Goal: Task Accomplishment & Management: Manage account settings

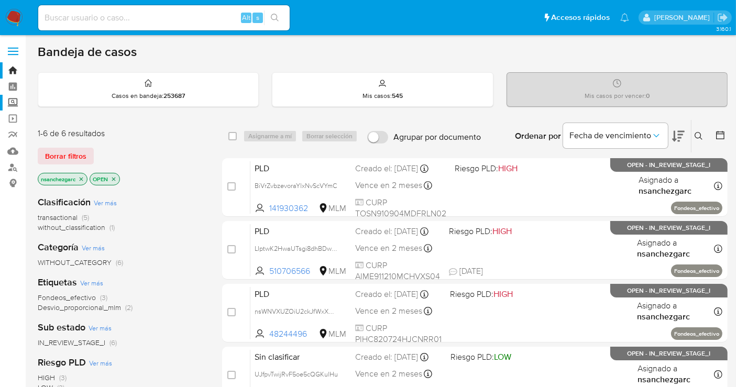
click at [9, 104] on label "Screening" at bounding box center [62, 103] width 125 height 16
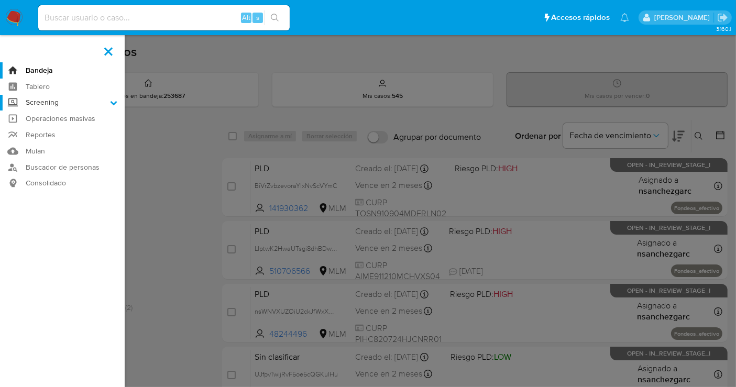
click at [0, 0] on input "Screening" at bounding box center [0, 0] width 0 height 0
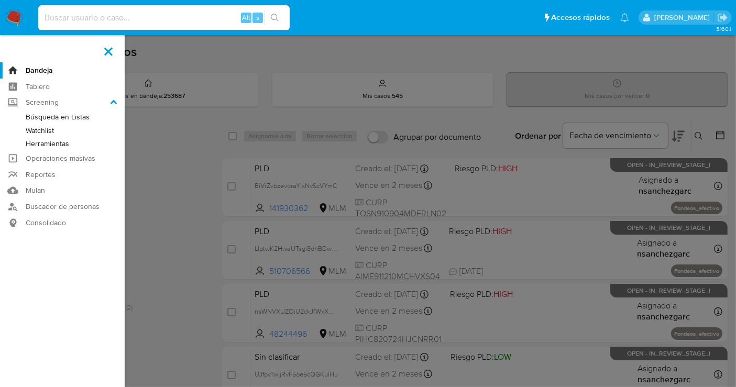
click at [44, 145] on link "Herramientas" at bounding box center [62, 143] width 125 height 13
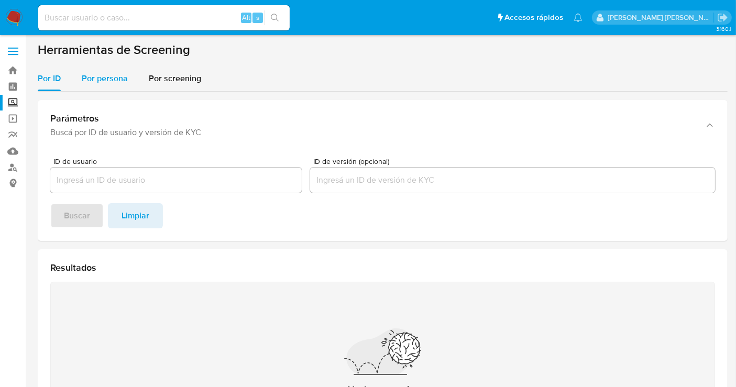
click at [106, 81] on span "Por persona" at bounding box center [105, 78] width 46 height 12
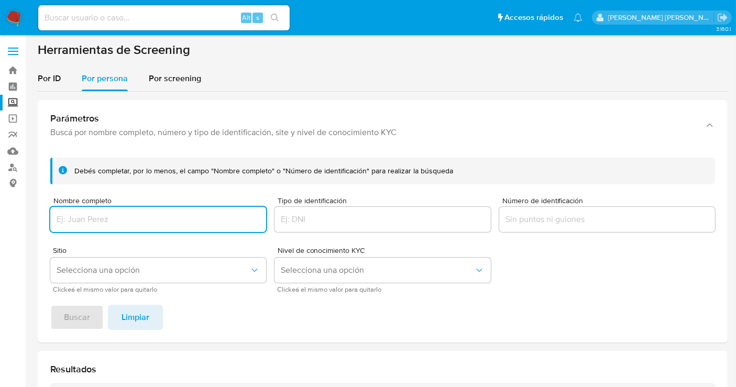
click at [76, 213] on input "Nombre completo" at bounding box center [158, 220] width 216 height 14
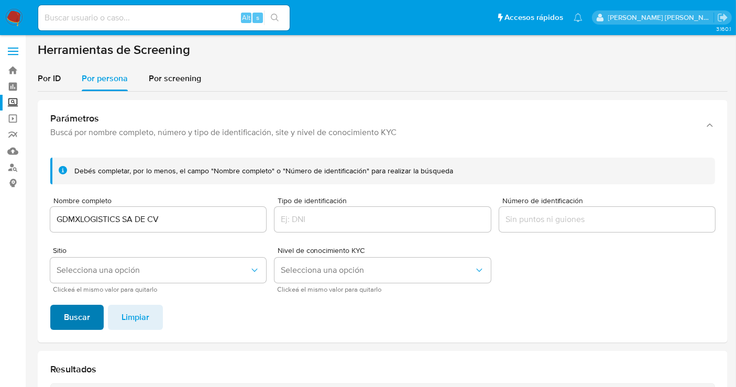
click at [72, 309] on span "Buscar" at bounding box center [77, 317] width 26 height 23
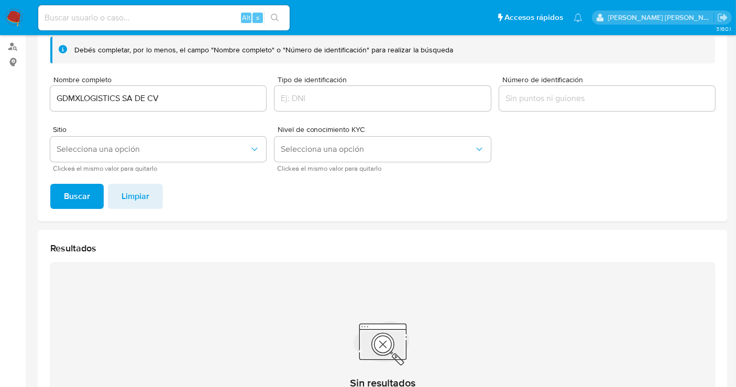
scroll to position [70, 0]
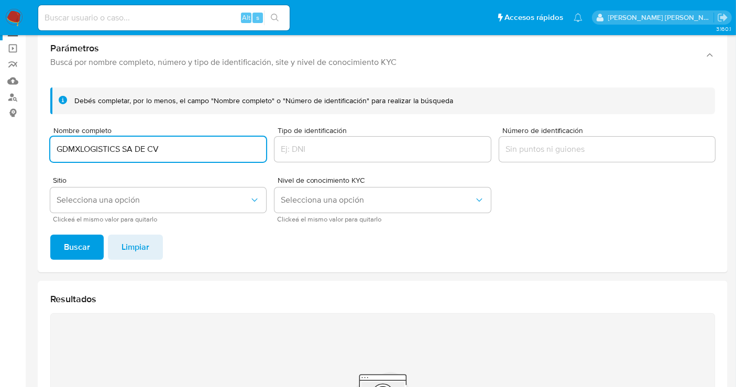
drag, startPoint x: 164, startPoint y: 148, endPoint x: 133, endPoint y: 146, distance: 31.5
click at [133, 146] on input "GDMXLOGISTICS SA DE CV" at bounding box center [158, 149] width 216 height 14
click at [50, 235] on button "Buscar" at bounding box center [76, 247] width 53 height 25
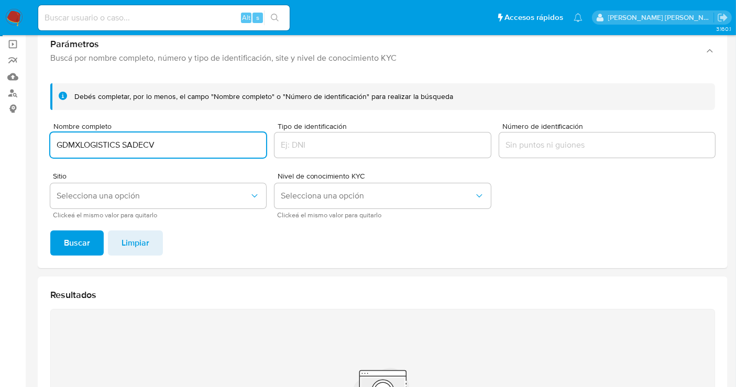
scroll to position [0, 0]
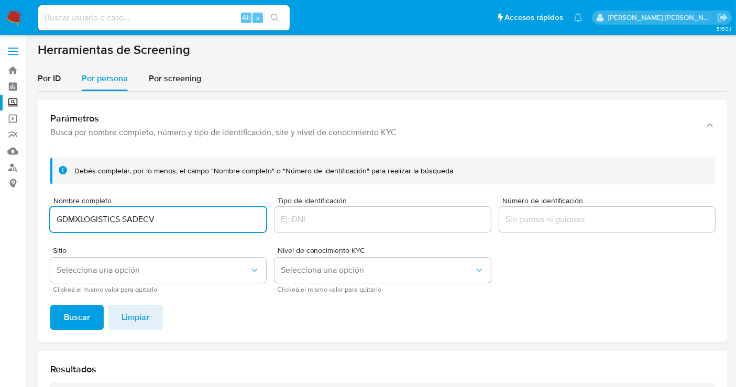
drag, startPoint x: 177, startPoint y: 216, endPoint x: 124, endPoint y: 216, distance: 52.9
click at [124, 216] on input "GDMXLOGISTICS SADECV" at bounding box center [158, 220] width 216 height 14
type input "GDMXLOGISTICS"
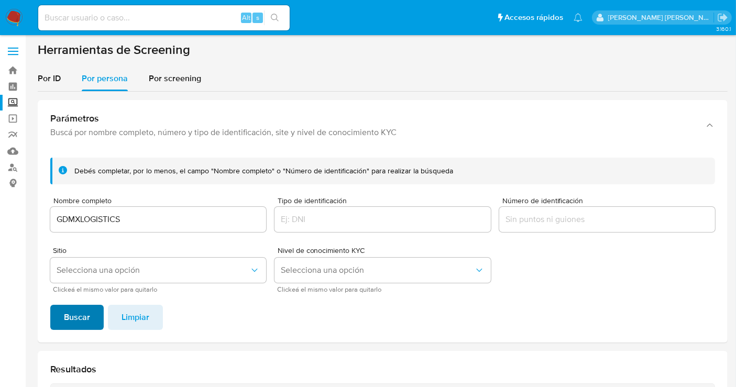
click at [90, 312] on button "Buscar" at bounding box center [76, 317] width 53 height 25
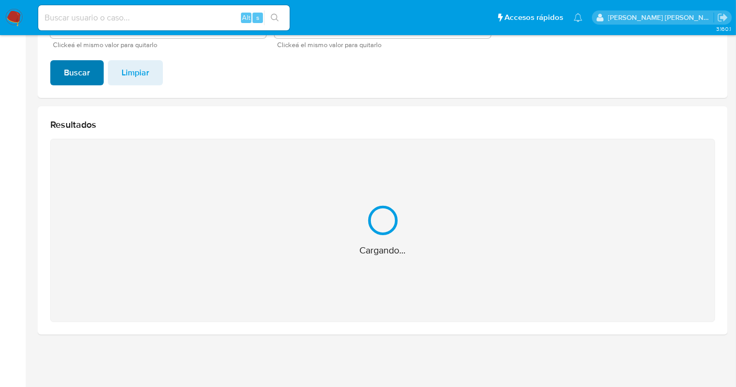
scroll to position [78, 0]
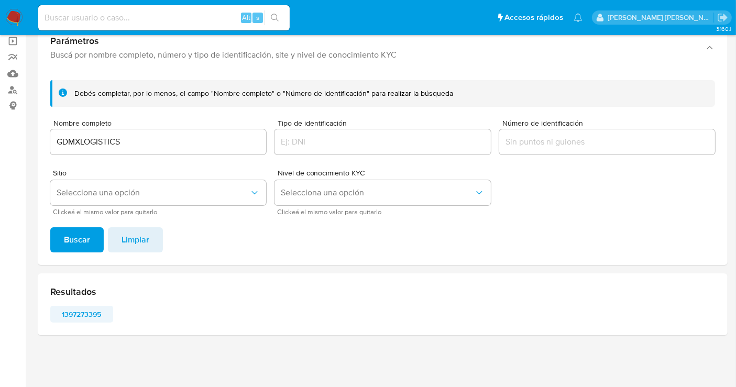
click at [81, 311] on span "1397273395" at bounding box center [82, 314] width 48 height 15
click at [12, 14] on img at bounding box center [14, 18] width 18 height 18
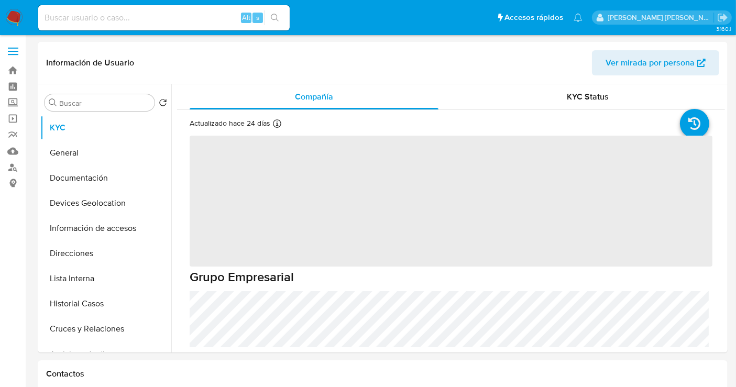
select select "10"
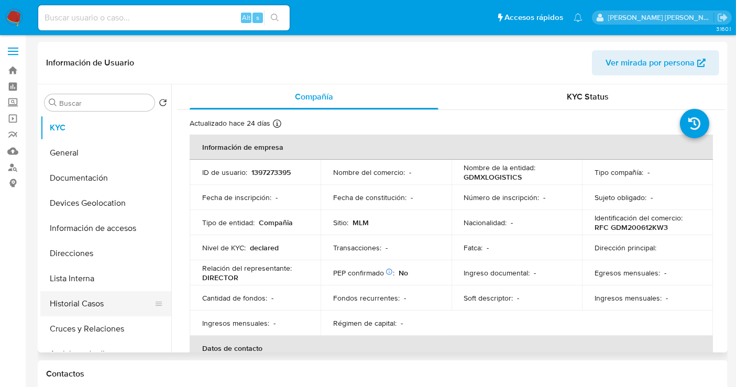
click at [85, 304] on button "Historial Casos" at bounding box center [101, 303] width 123 height 25
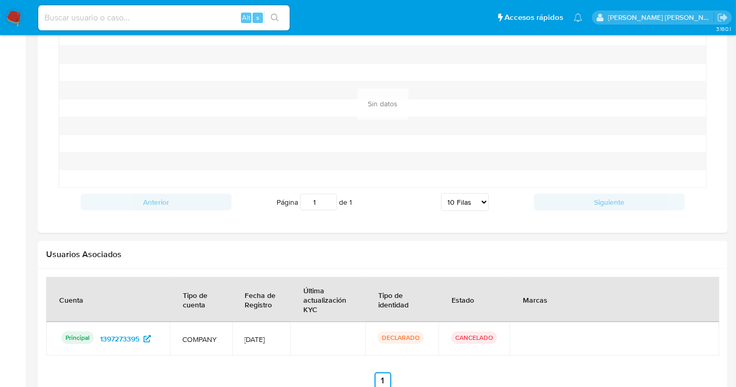
scroll to position [891, 0]
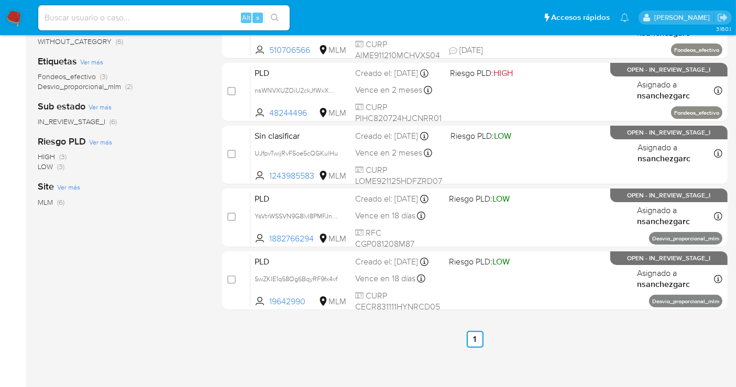
scroll to position [233, 0]
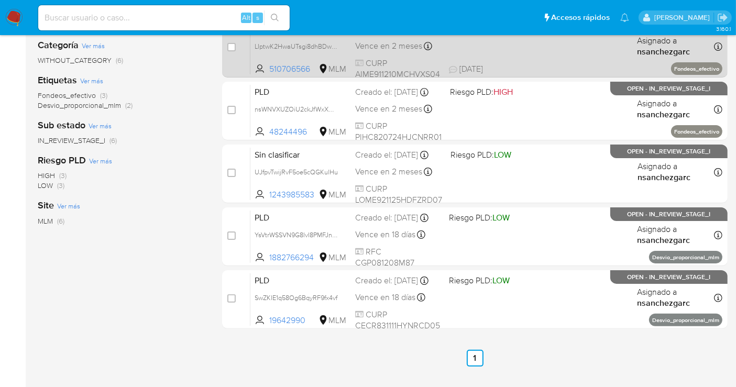
scroll to position [233, 0]
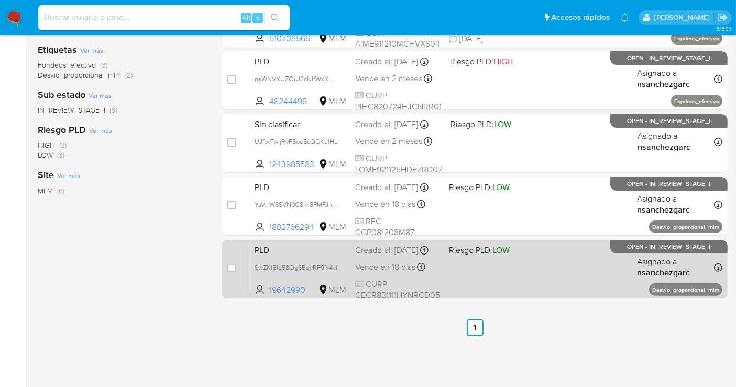
click at [352, 268] on div "PLD SwZKIE1q58Og6BqyRF9fx4vf 19642990 MLM Riesgo PLD: LOW Creado el: [DATE] Cre…" at bounding box center [486, 268] width 472 height 53
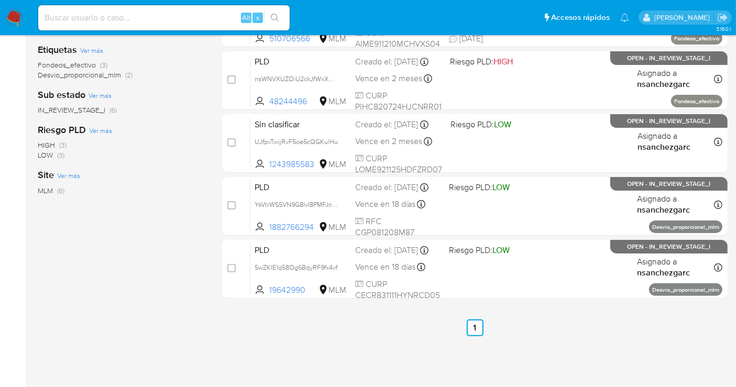
click at [12, 19] on img at bounding box center [14, 18] width 18 height 18
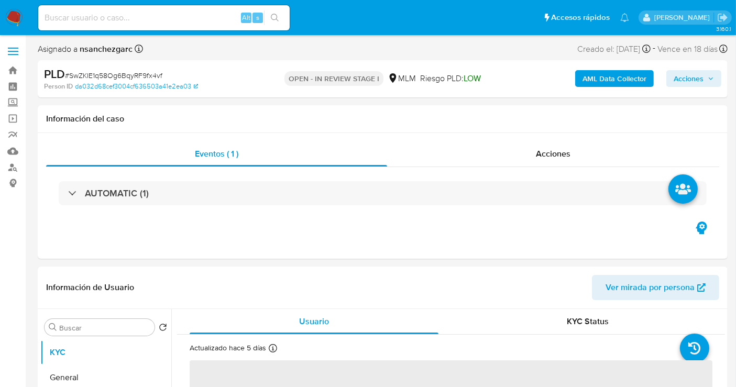
select select "10"
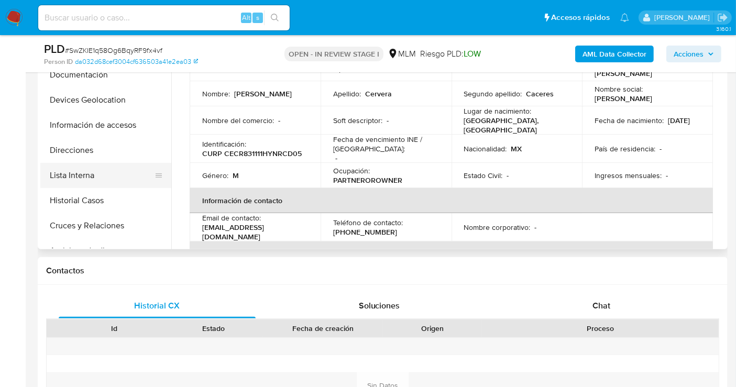
scroll to position [58, 0]
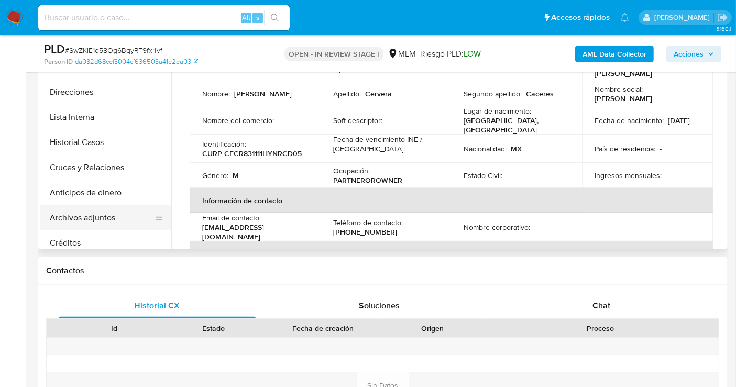
click at [114, 214] on button "Archivos adjuntos" at bounding box center [101, 217] width 123 height 25
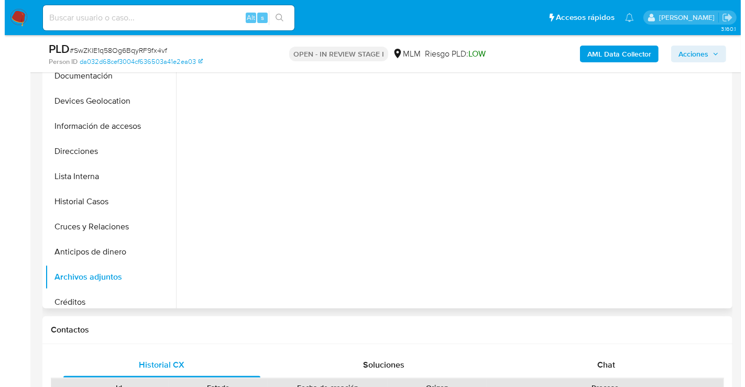
scroll to position [174, 0]
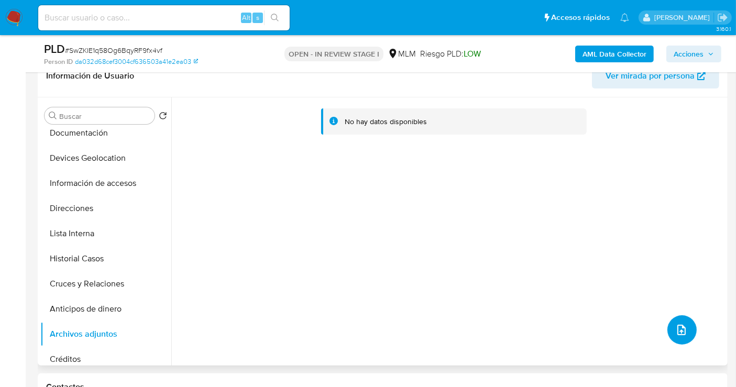
click at [674, 319] on button "upload-file" at bounding box center [681, 329] width 29 height 29
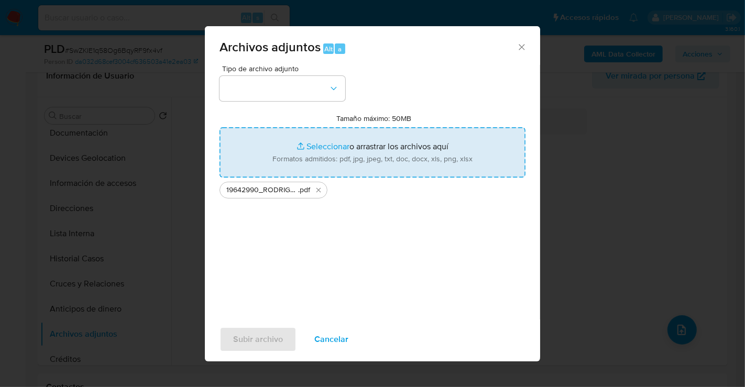
type input "C:\fakepath\19642990_RODRIGO CERVERA CACERES_AGO25.xlsx"
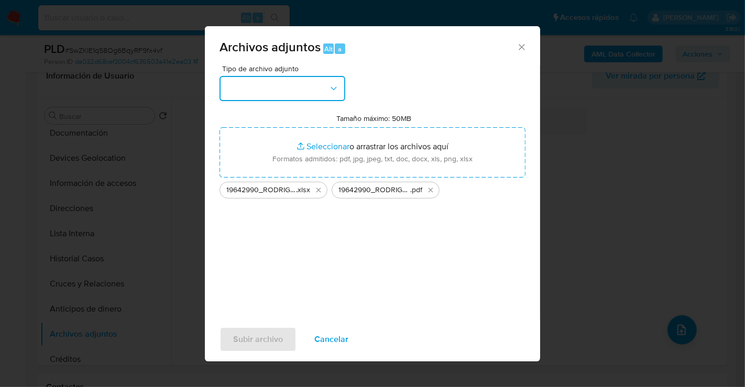
click at [300, 89] on button "button" at bounding box center [282, 88] width 126 height 25
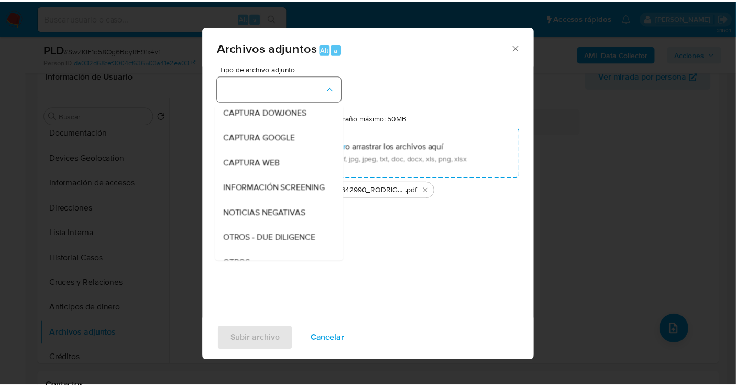
scroll to position [54, 0]
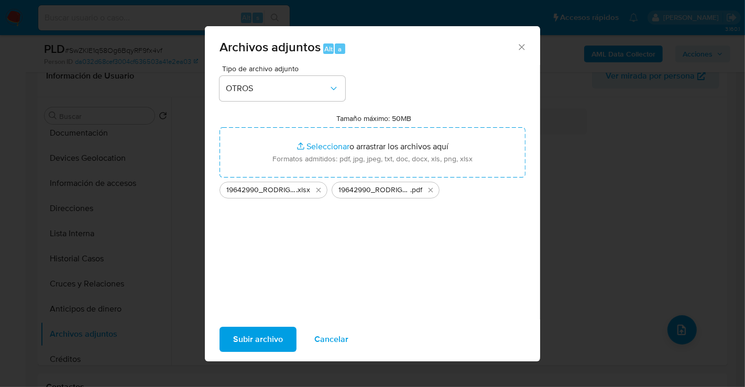
click at [266, 341] on span "Subir archivo" at bounding box center [258, 339] width 50 height 23
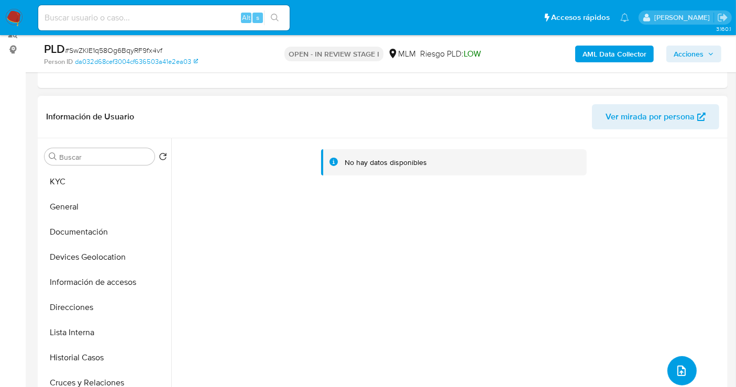
scroll to position [116, 0]
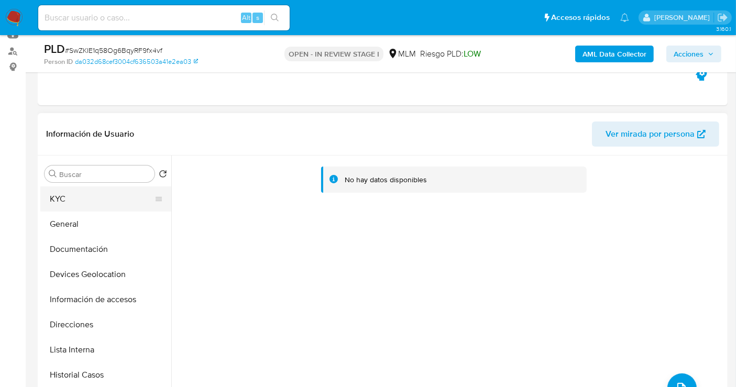
click at [67, 193] on button "KYC" at bounding box center [101, 198] width 123 height 25
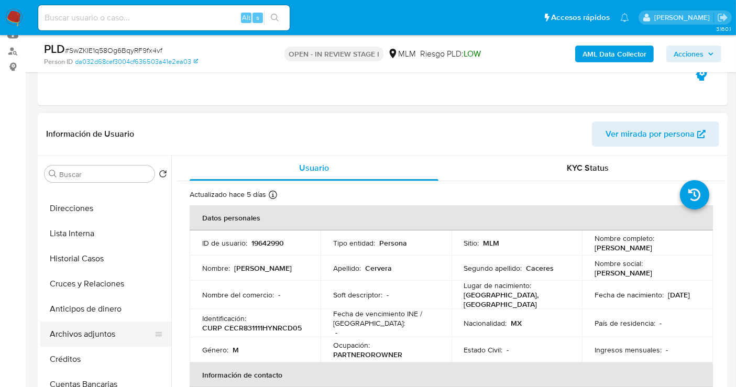
click at [88, 330] on button "Archivos adjuntos" at bounding box center [101, 334] width 123 height 25
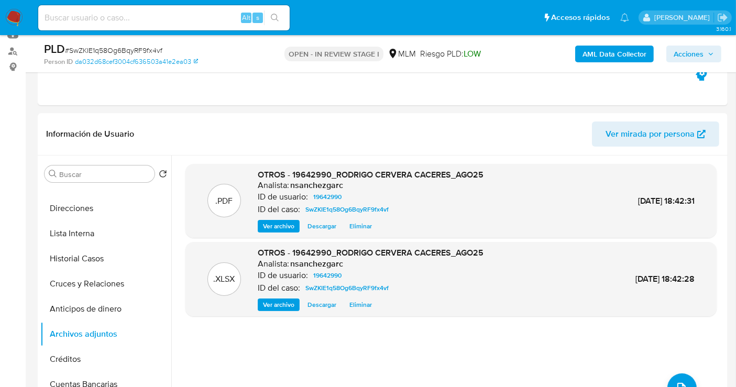
click at [690, 58] on span "Acciones" at bounding box center [688, 54] width 30 height 17
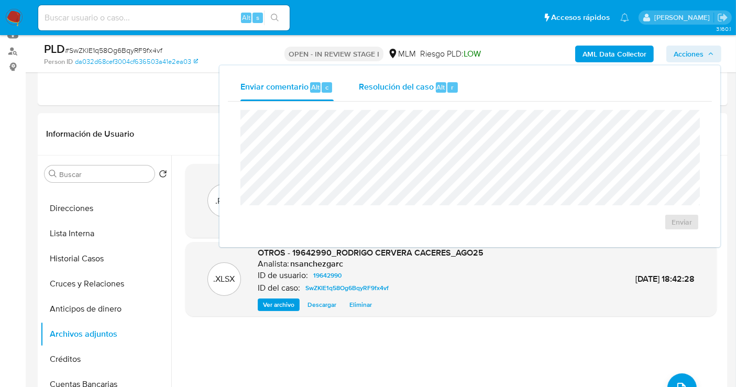
click at [397, 93] on div "Resolución del caso Alt r" at bounding box center [409, 87] width 100 height 27
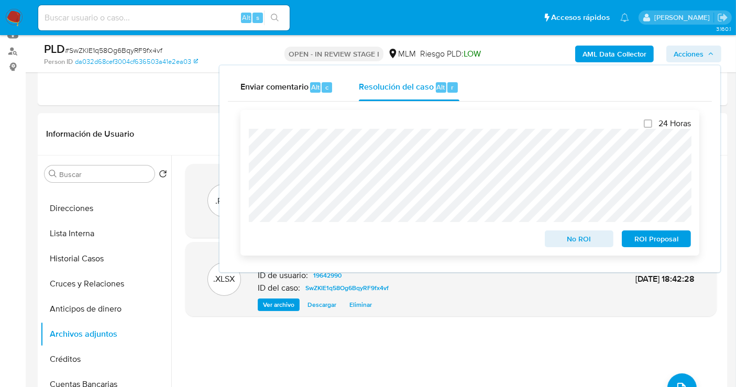
click at [643, 240] on span "ROI Proposal" at bounding box center [656, 238] width 54 height 15
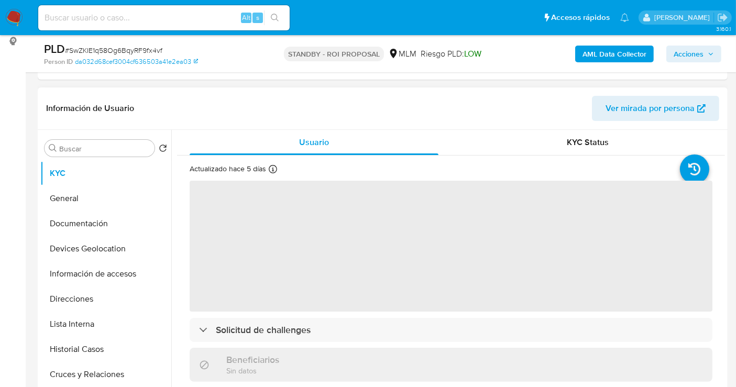
scroll to position [116, 0]
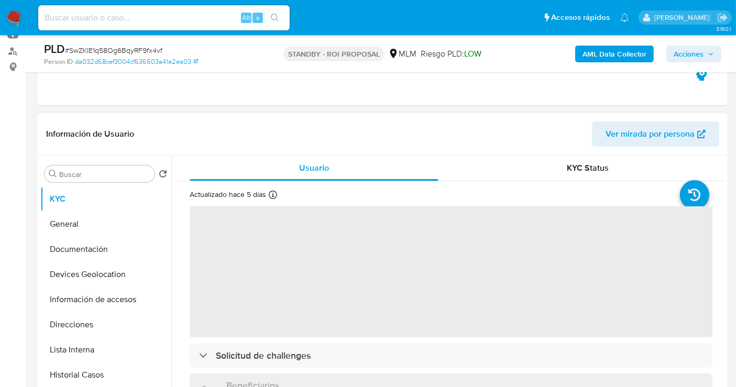
select select "10"
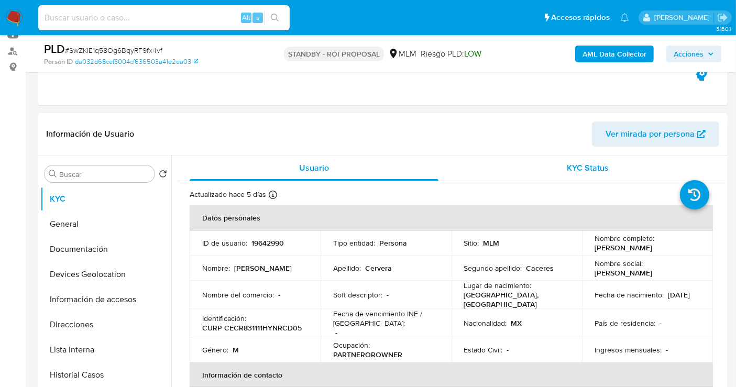
scroll to position [0, 0]
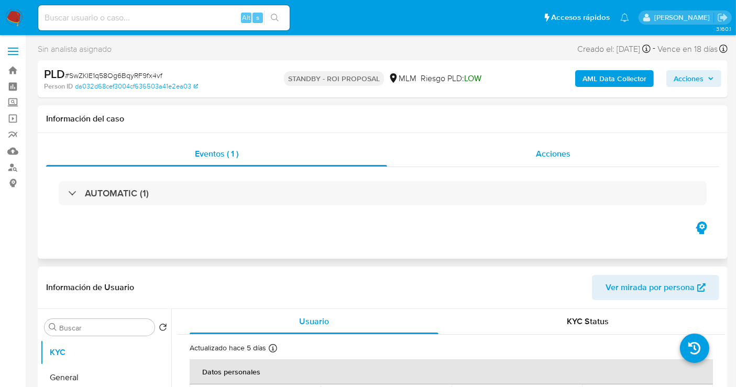
click at [555, 152] on span "Acciones" at bounding box center [553, 154] width 35 height 12
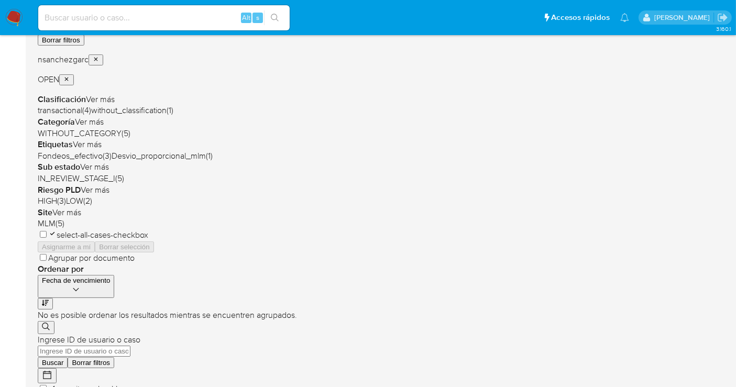
scroll to position [116, 0]
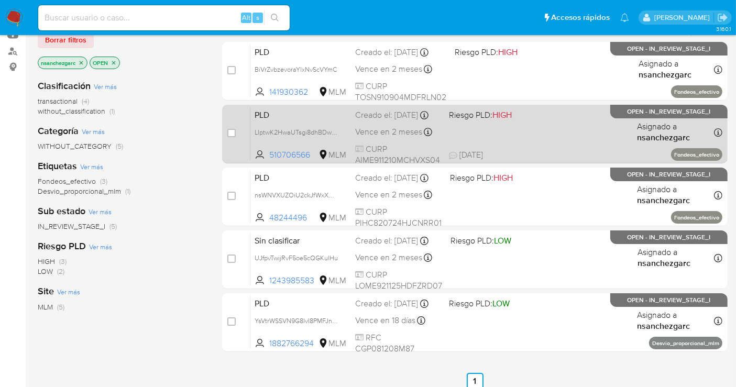
click at [371, 121] on div "Creado el: 12/09/2025 Creado el: 12/09/2025 02:16:17" at bounding box center [397, 115] width 85 height 12
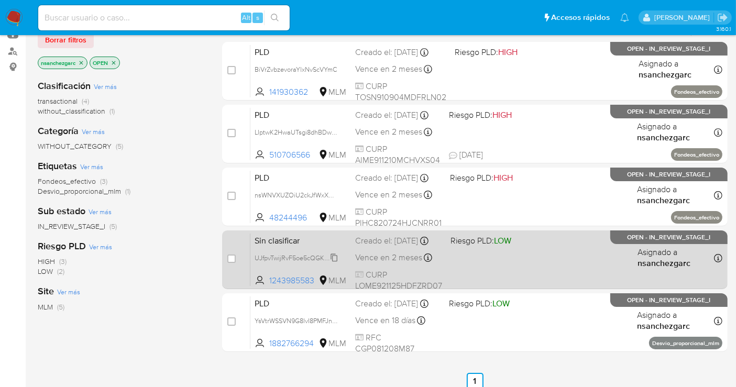
click at [331, 263] on span "UJfpvTwijRvF5oe5cQGKulHu" at bounding box center [296, 257] width 83 height 12
click at [360, 247] on div "Creado el: 09/09/2025 Creado el: 09/09/2025 11:01:14" at bounding box center [398, 241] width 87 height 12
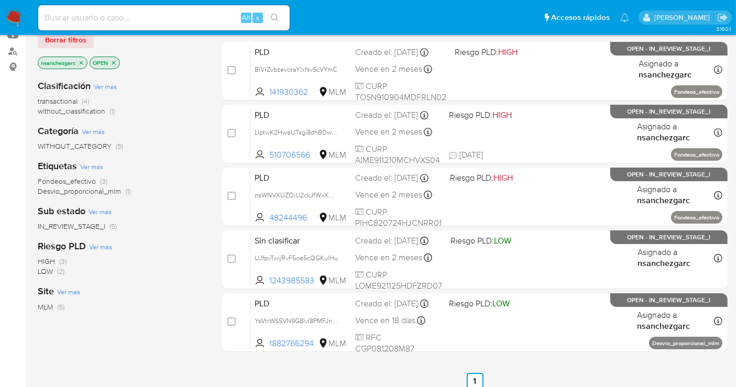
click at [17, 18] on img at bounding box center [14, 18] width 18 height 18
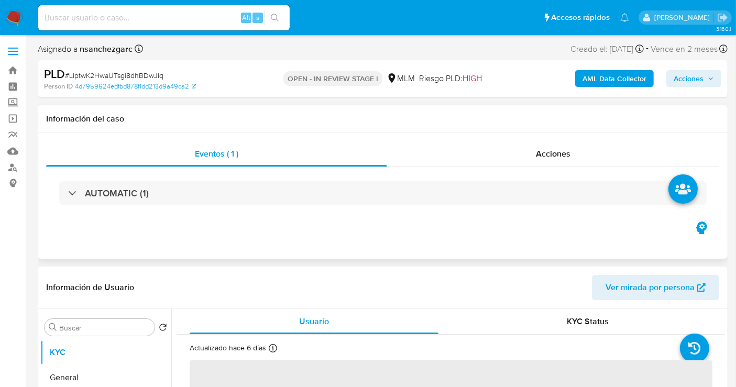
select select "10"
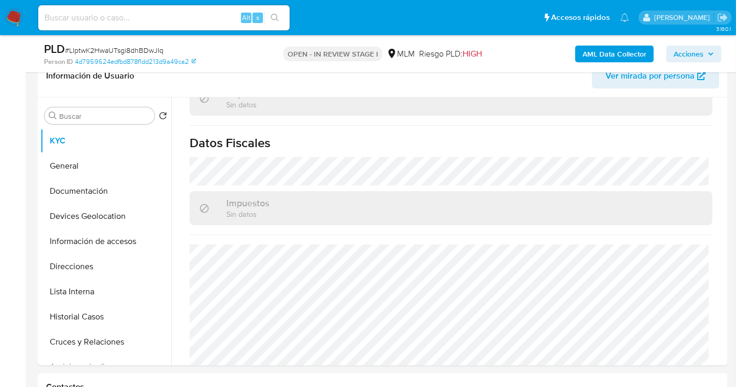
scroll to position [407, 0]
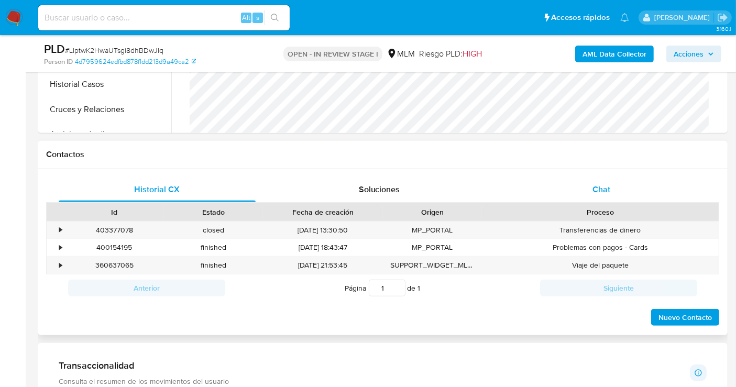
click at [605, 186] on span "Chat" at bounding box center [601, 189] width 18 height 12
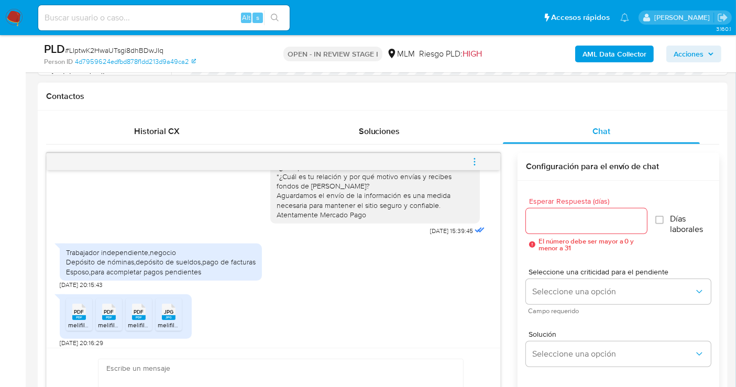
scroll to position [324, 0]
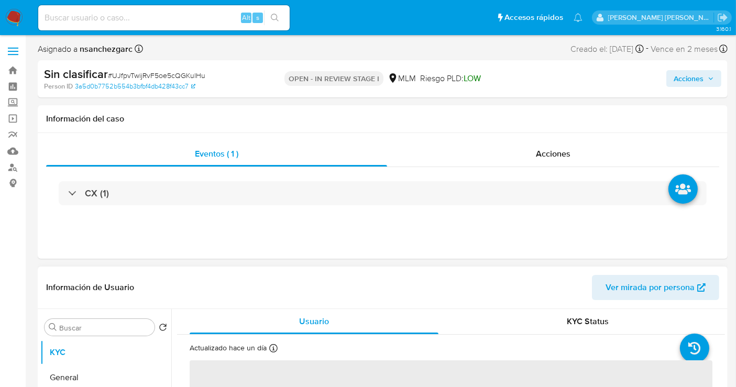
select select "10"
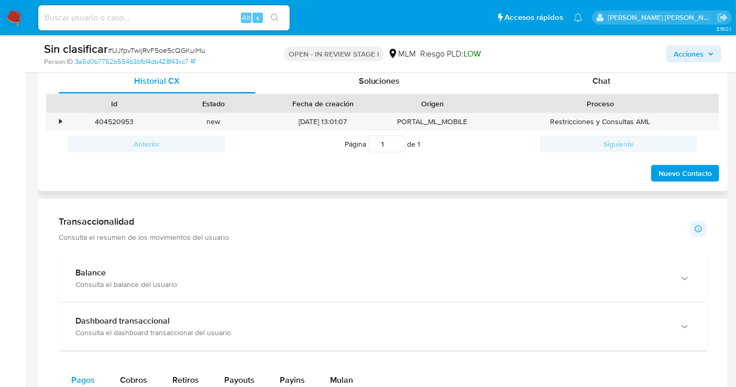
scroll to position [465, 0]
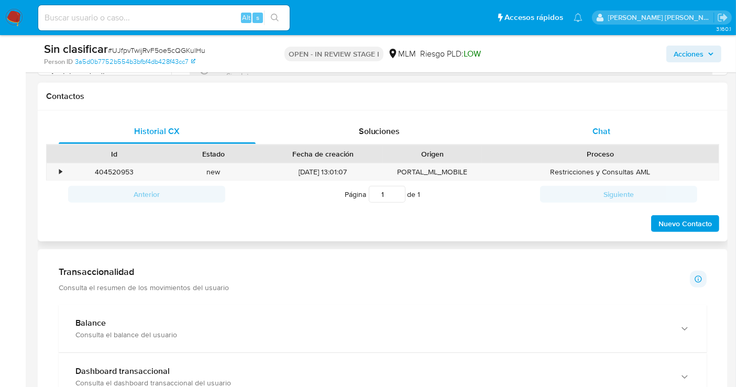
click at [614, 126] on div "Chat" at bounding box center [601, 131] width 197 height 25
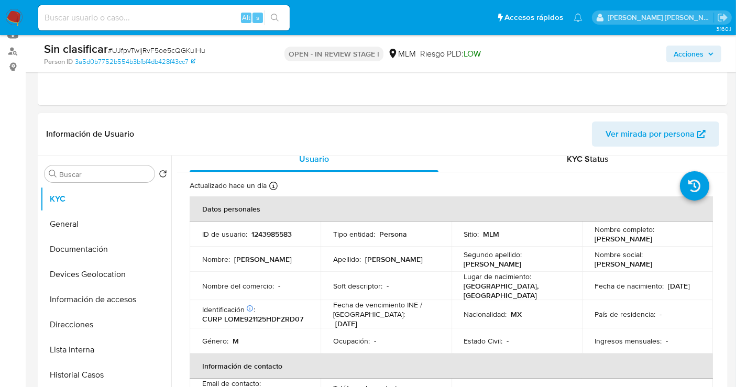
scroll to position [0, 0]
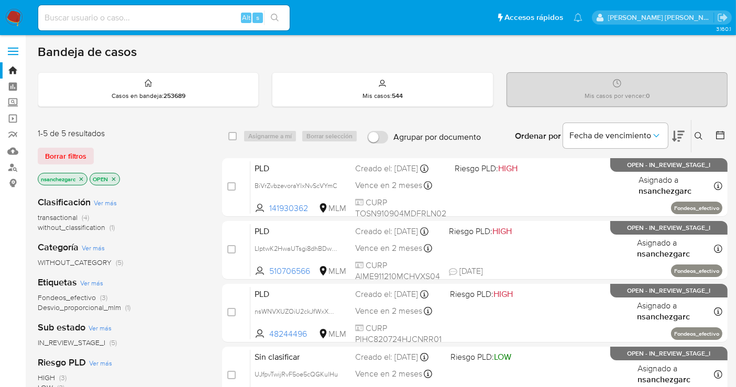
click at [702, 135] on icon at bounding box center [698, 136] width 8 height 8
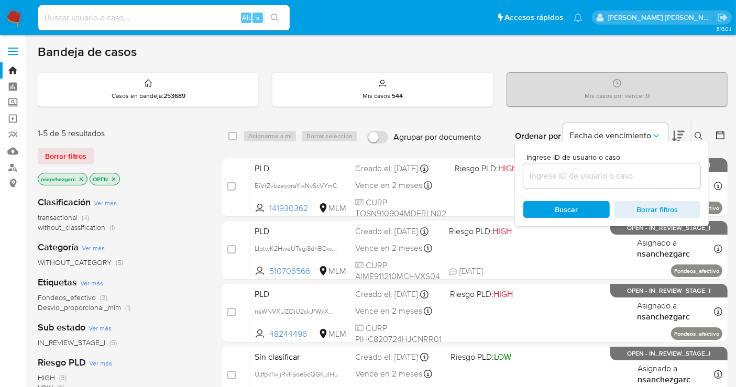
click at [550, 180] on input at bounding box center [611, 176] width 177 height 14
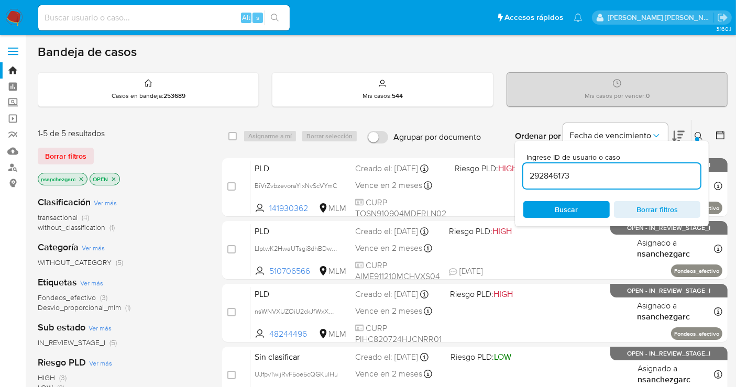
type input "292846173"
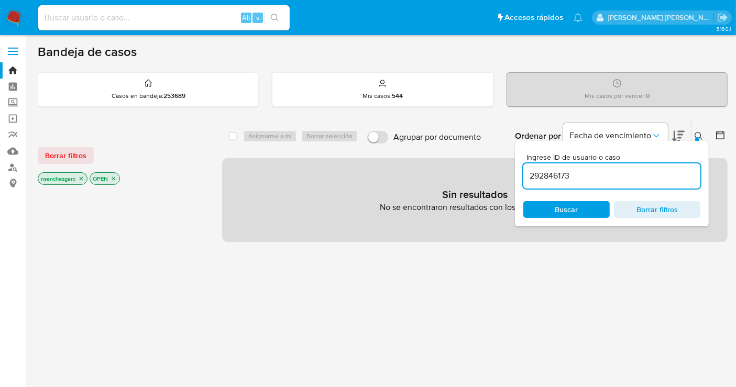
click at [81, 178] on icon "close-filter" at bounding box center [82, 179] width 4 height 4
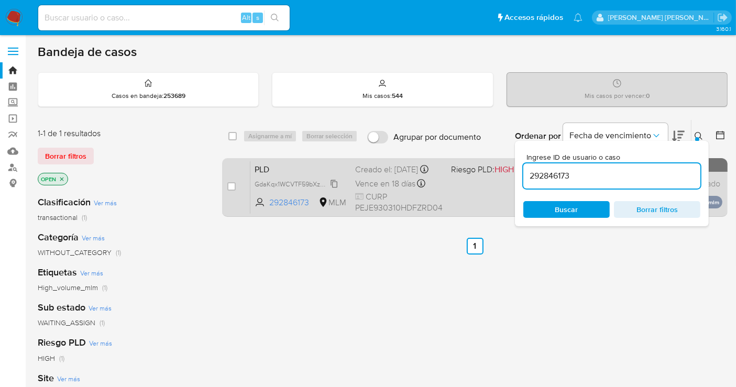
click at [334, 189] on span "GdaKqx1WCVTF59bXzUzJ223T" at bounding box center [300, 184] width 91 height 12
click at [381, 174] on div "Creado el: [DATE] Creado el: [DATE] 02:08:35" at bounding box center [398, 170] width 87 height 12
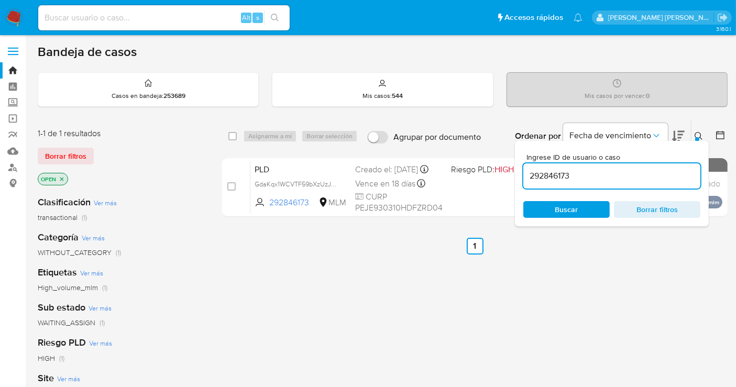
click at [695, 134] on icon at bounding box center [698, 136] width 8 height 8
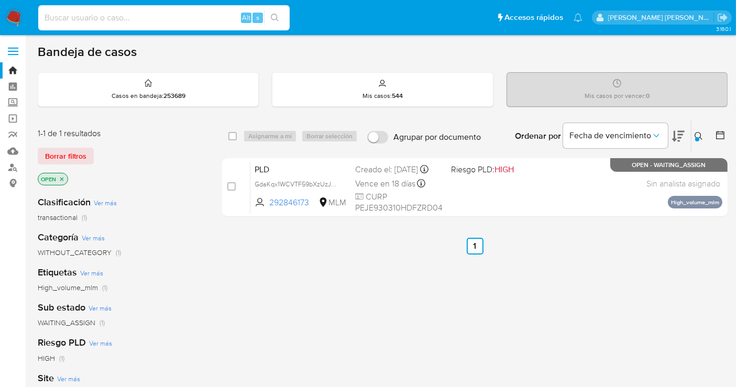
click at [116, 19] on input at bounding box center [163, 18] width 251 height 14
paste input "63792703"
type input "63792703"
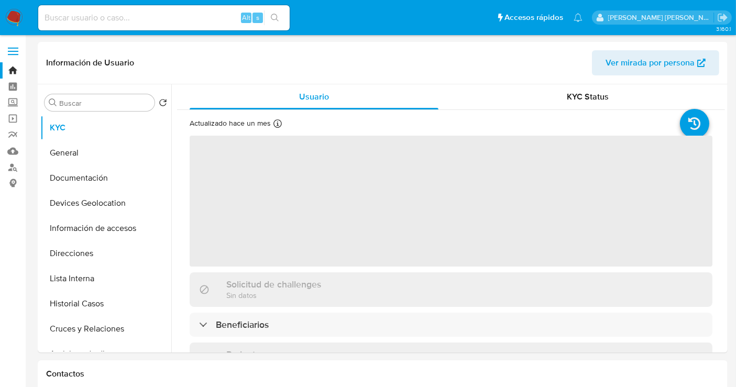
select select "10"
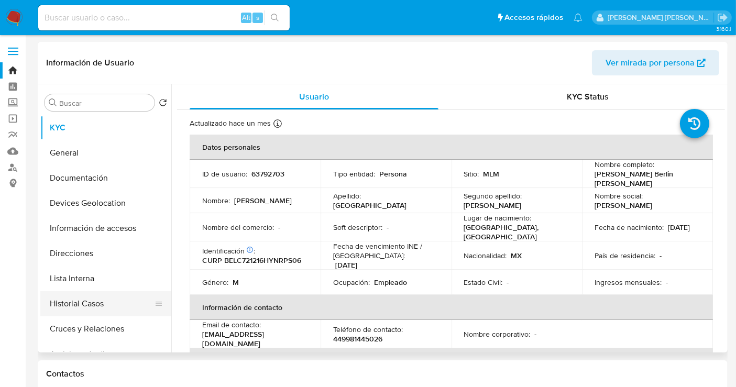
click at [80, 301] on button "Historial Casos" at bounding box center [101, 303] width 123 height 25
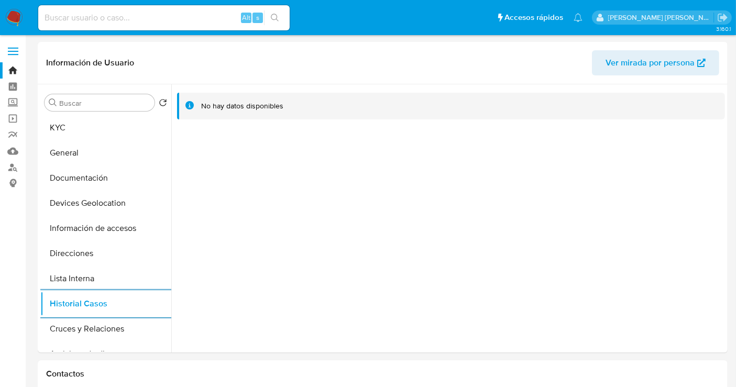
click at [129, 26] on div "Alt s" at bounding box center [163, 17] width 251 height 25
click at [121, 19] on input at bounding box center [163, 18] width 251 height 14
paste input "1546619530"
type input "1546619530"
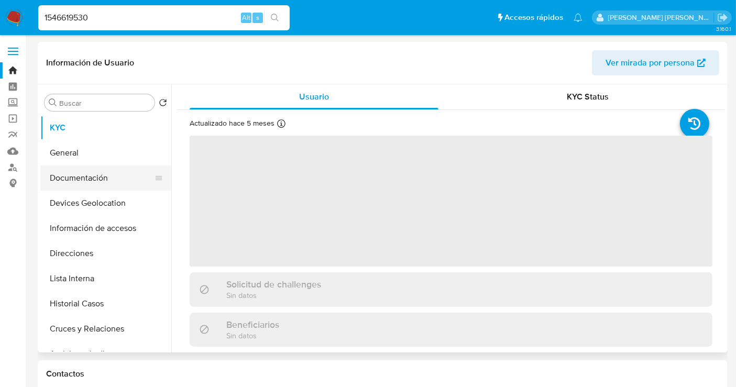
select select "10"
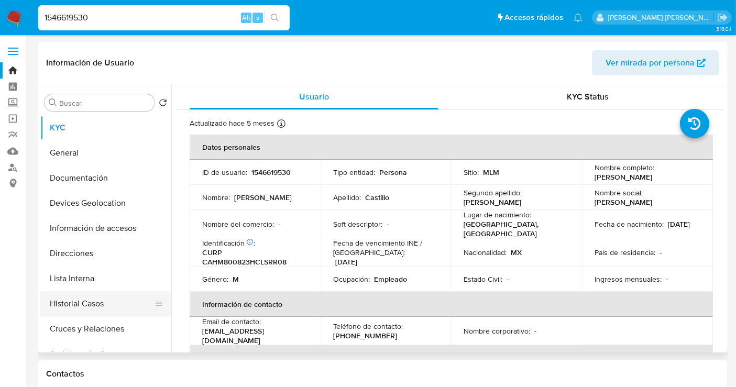
click at [106, 302] on button "Historial Casos" at bounding box center [101, 303] width 123 height 25
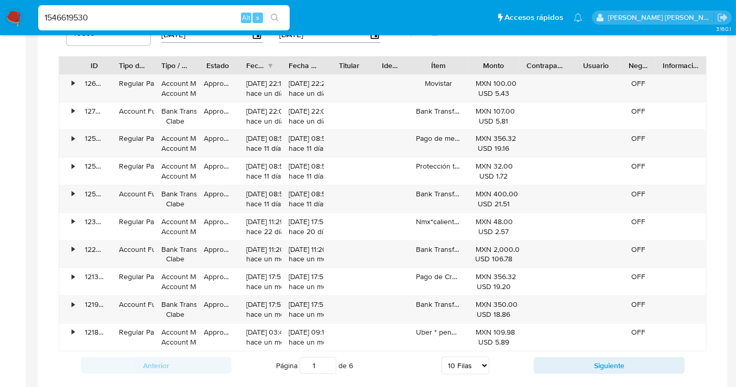
scroll to position [407, 0]
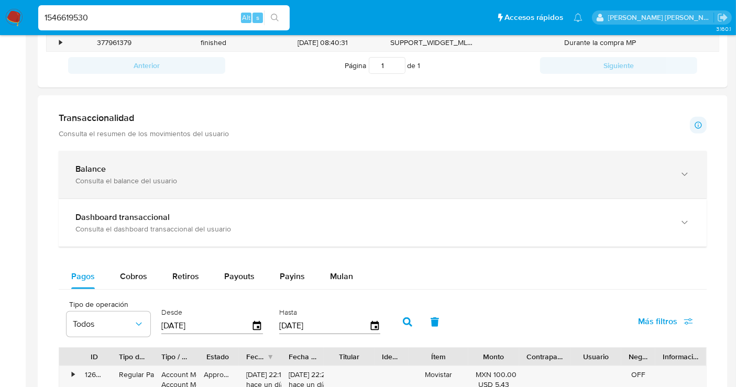
click at [311, 174] on div "Balance Consulta el balance del usuario" at bounding box center [371, 174] width 593 height 21
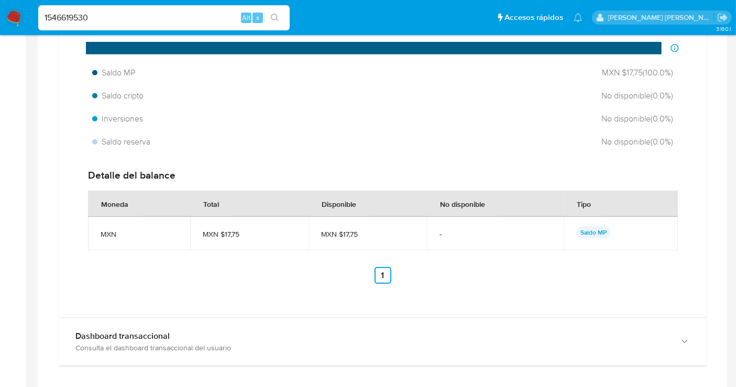
scroll to position [640, 0]
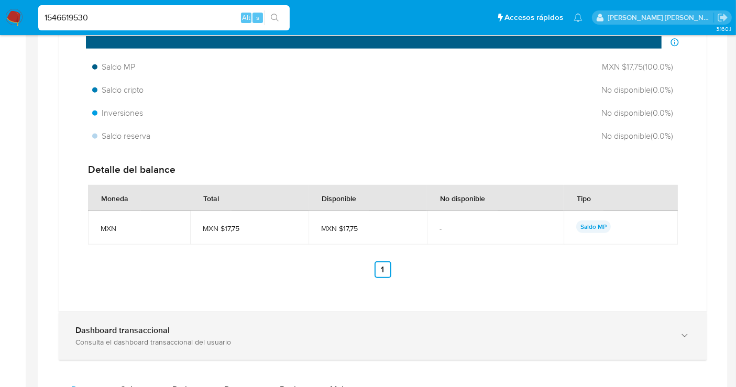
click at [127, 328] on b "Dashboard transaccional" at bounding box center [122, 330] width 94 height 12
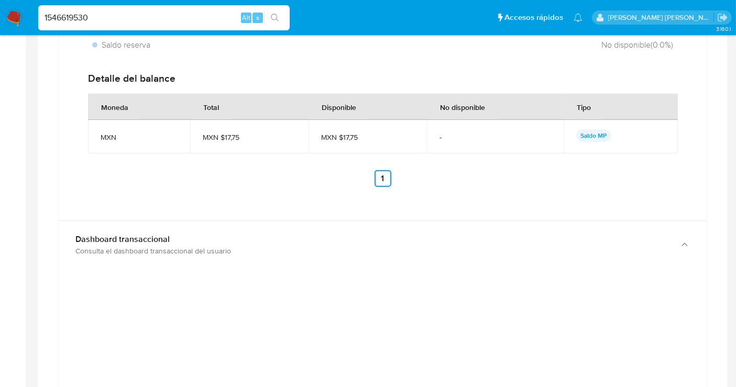
scroll to position [524, 0]
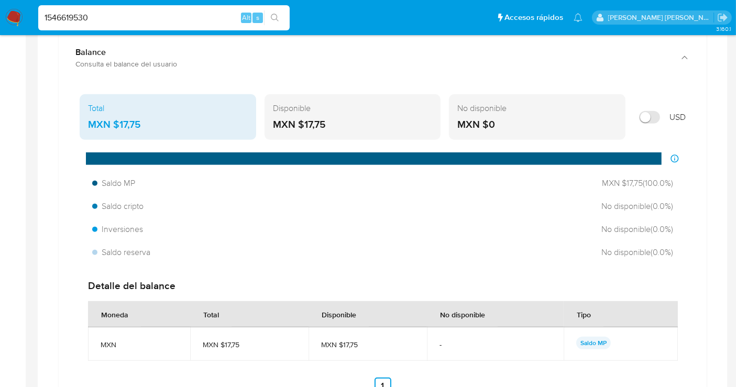
click at [78, 15] on input "1546619530" at bounding box center [163, 18] width 251 height 14
paste input "819544883"
type input "1819544883"
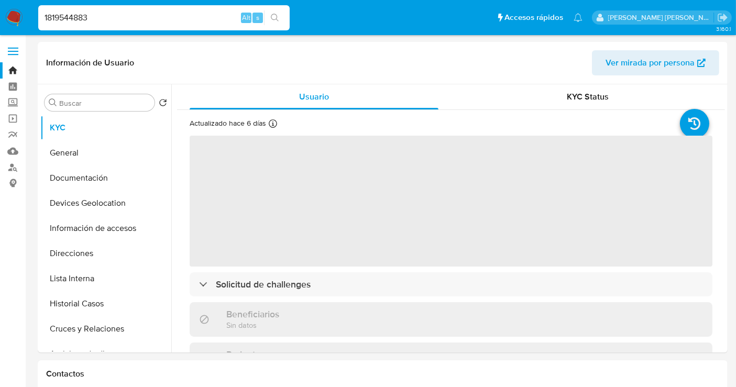
select select "10"
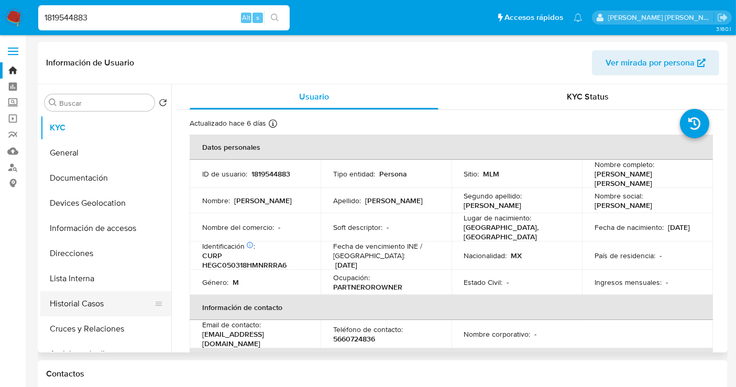
click at [99, 304] on button "Historial Casos" at bounding box center [101, 303] width 123 height 25
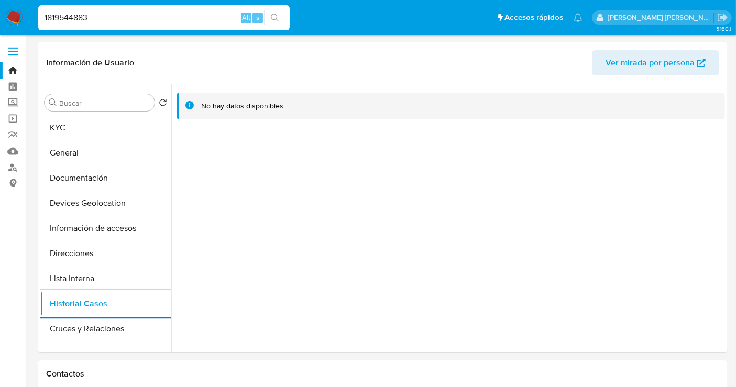
click at [76, 11] on input "1819544883" at bounding box center [163, 18] width 251 height 14
paste input "725474450"
type input "1725474450"
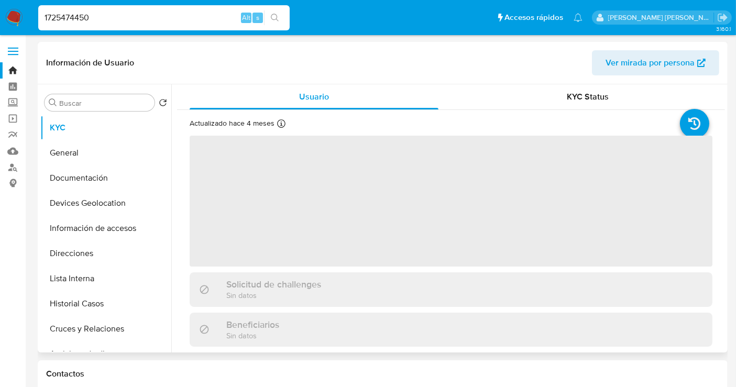
select select "10"
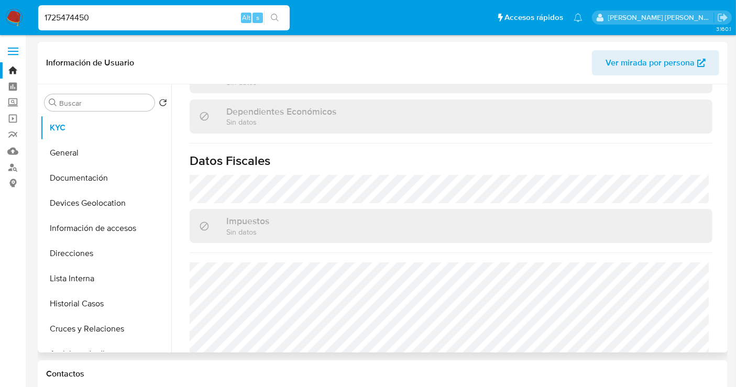
scroll to position [661, 0]
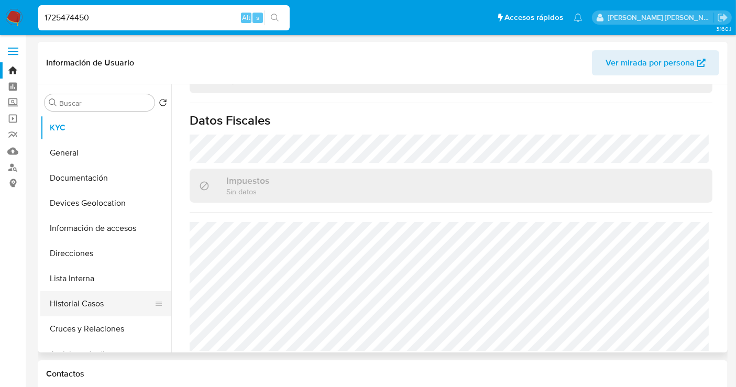
click at [85, 303] on button "Historial Casos" at bounding box center [101, 303] width 123 height 25
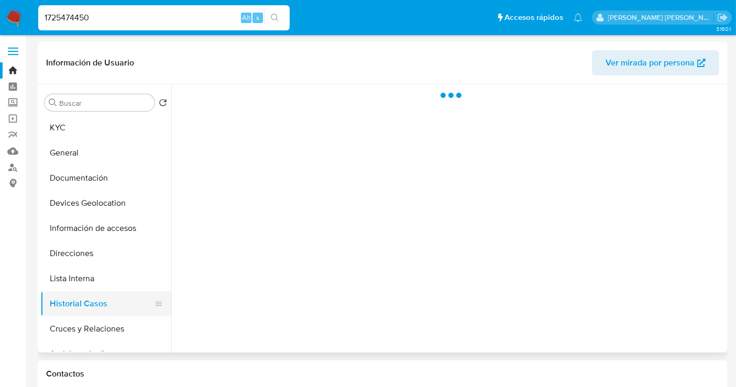
scroll to position [0, 0]
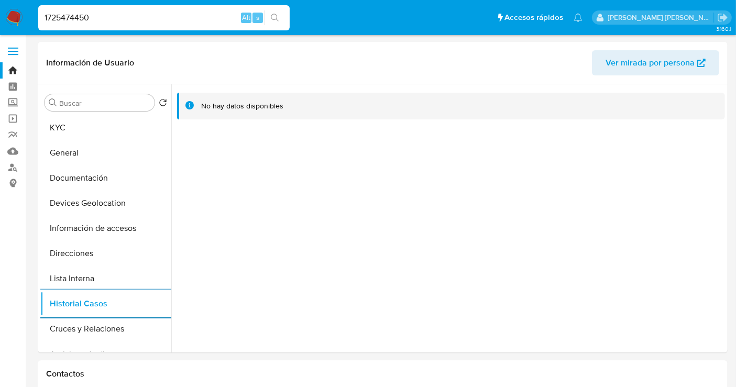
click at [98, 14] on input "1725474450" at bounding box center [163, 18] width 251 height 14
paste input "70951518"
type input "1770951518"
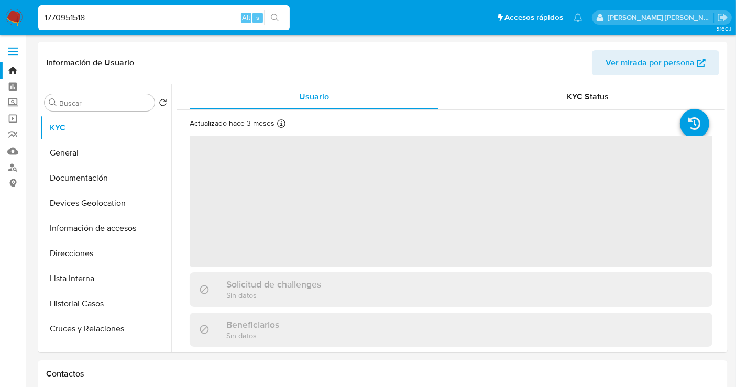
select select "10"
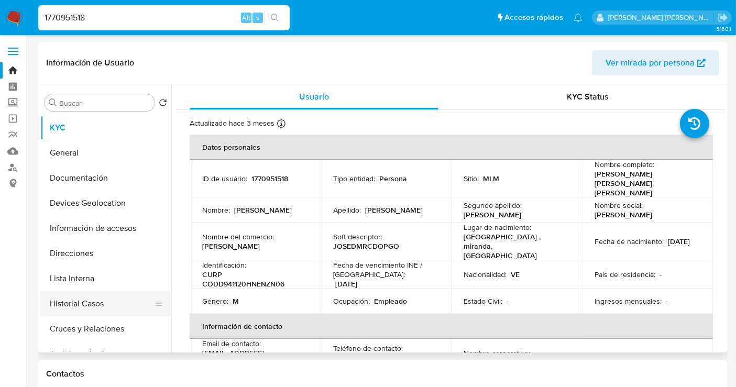
click at [88, 306] on button "Historial Casos" at bounding box center [101, 303] width 123 height 25
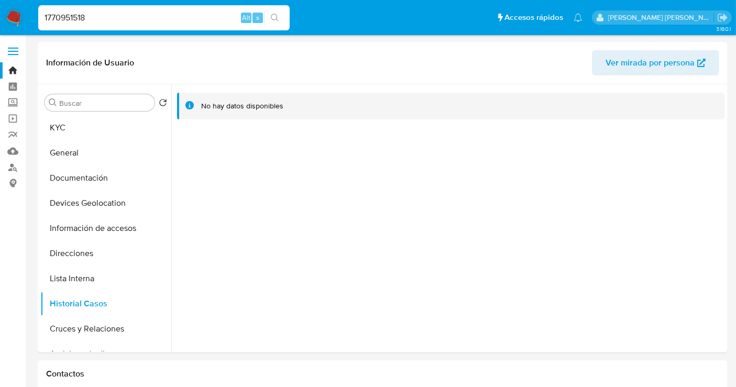
click at [59, 14] on input "1770951518" at bounding box center [163, 18] width 251 height 14
paste input "411442327"
type input "1411442327"
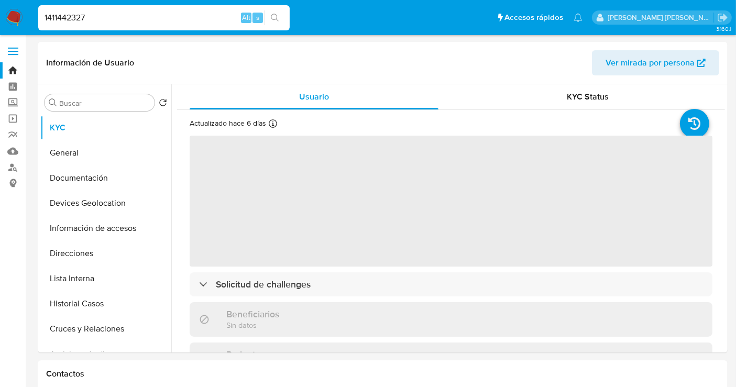
select select "10"
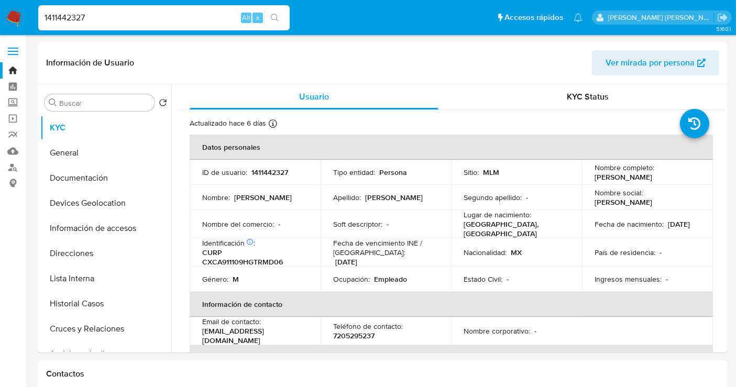
click at [67, 17] on input "1411442327" at bounding box center [163, 18] width 251 height 14
paste input "02532495"
type input "1025324957"
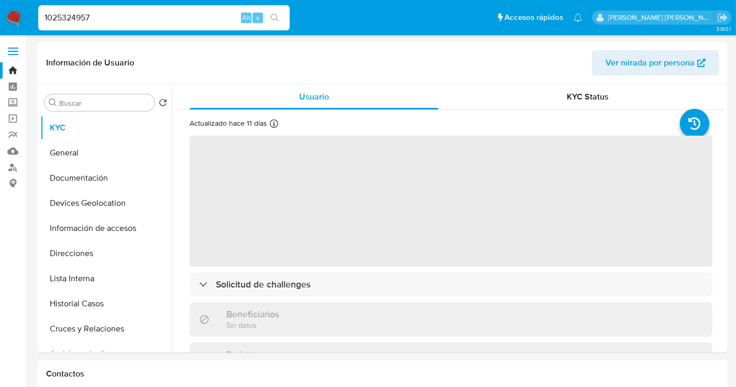
select select "10"
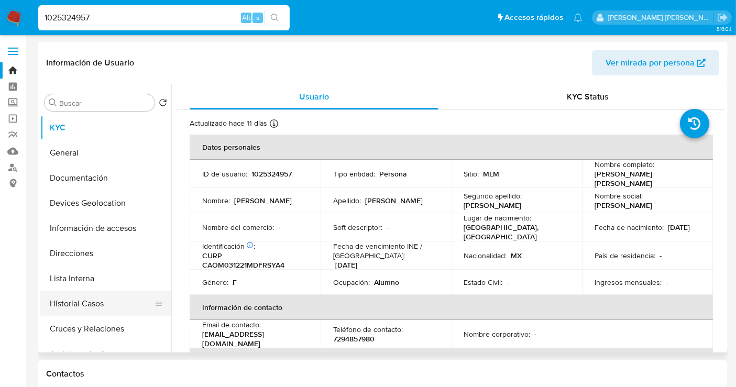
click at [82, 309] on button "Historial Casos" at bounding box center [101, 303] width 123 height 25
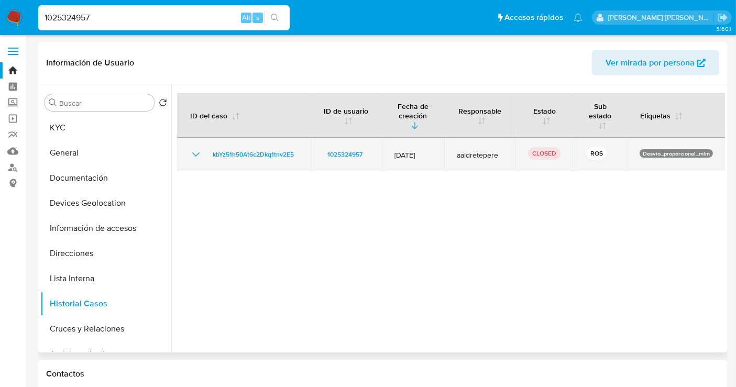
click at [233, 146] on td "kbYz51h50At6c2Dkq1tnv2E5" at bounding box center [244, 155] width 134 height 34
click at [236, 154] on span "kbYz51h50At6c2Dkq1tnv2E5" at bounding box center [253, 154] width 81 height 13
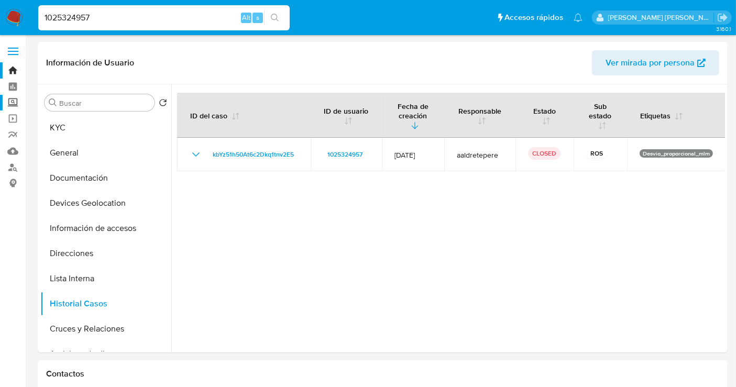
click at [13, 103] on label "Screening" at bounding box center [62, 103] width 125 height 16
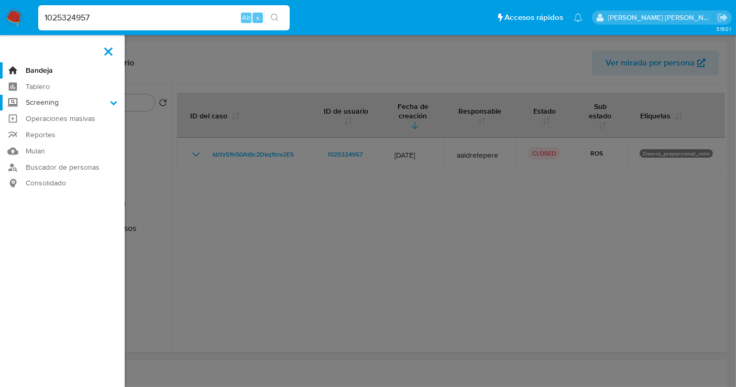
click at [0, 0] on input "Screening" at bounding box center [0, 0] width 0 height 0
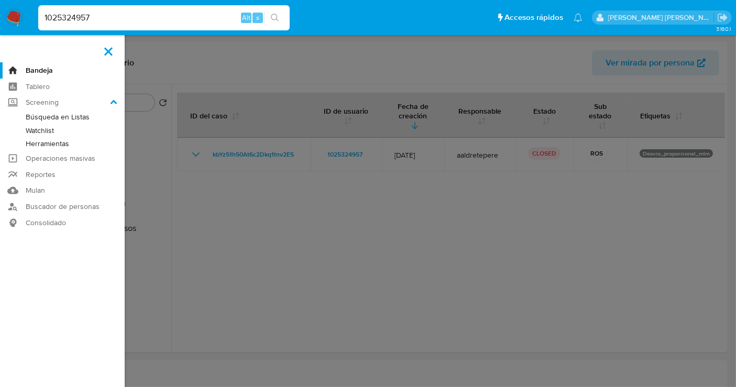
click at [39, 145] on link "Herramientas" at bounding box center [62, 143] width 125 height 13
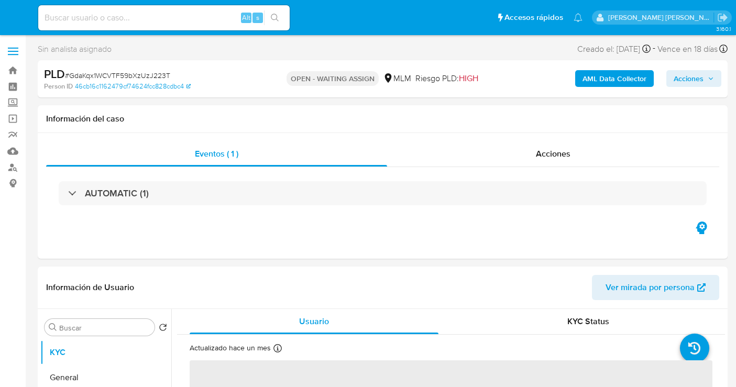
select select "10"
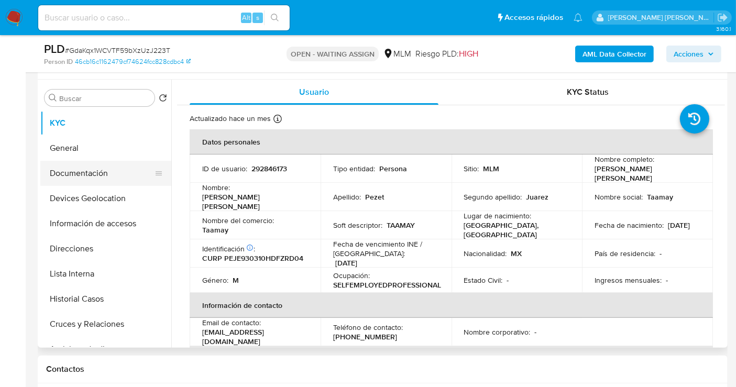
scroll to position [174, 0]
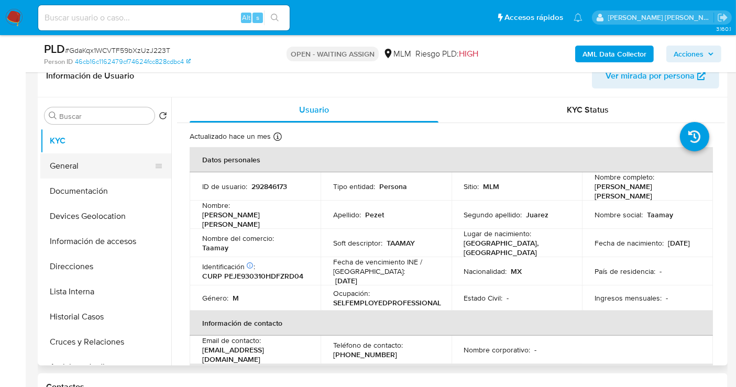
click at [72, 164] on button "General" at bounding box center [101, 165] width 123 height 25
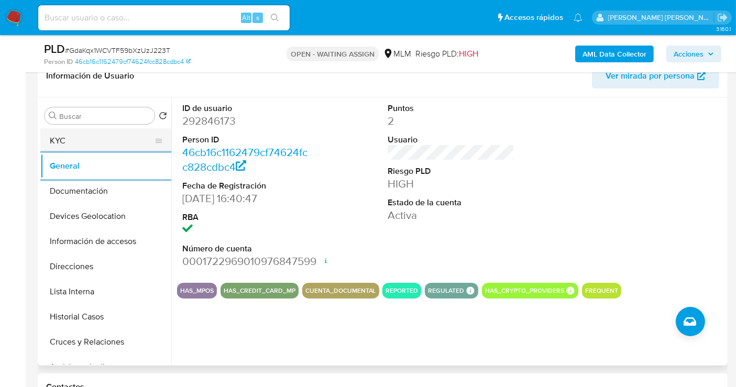
click at [76, 140] on button "KYC" at bounding box center [101, 140] width 123 height 25
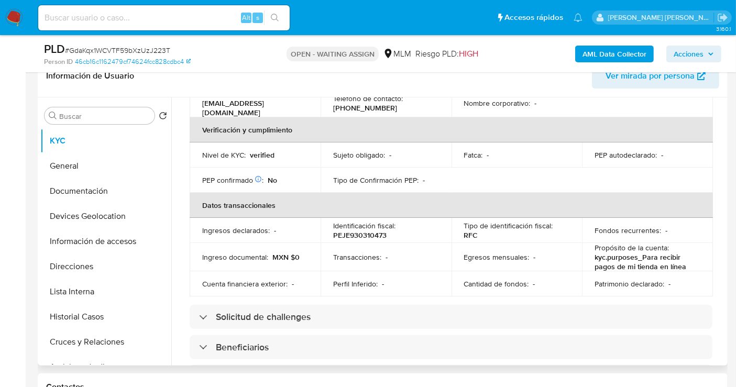
scroll to position [261, 0]
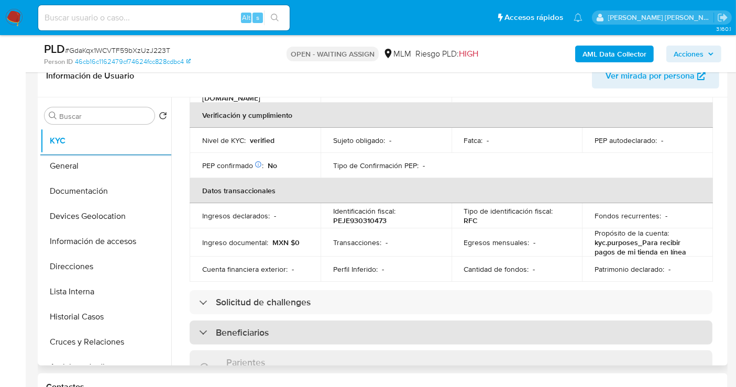
click at [275, 320] on div "Beneficiarios" at bounding box center [451, 332] width 523 height 24
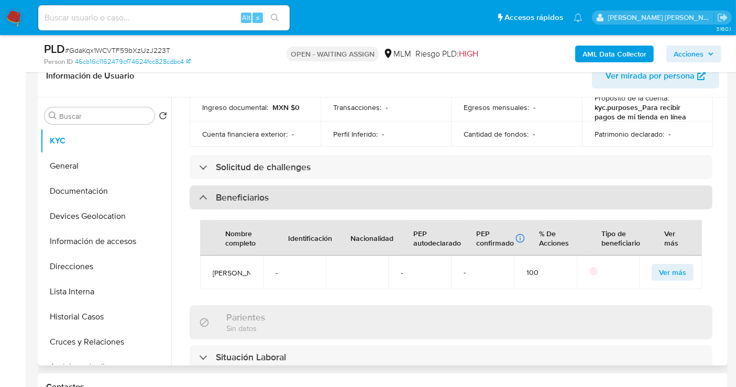
scroll to position [436, 0]
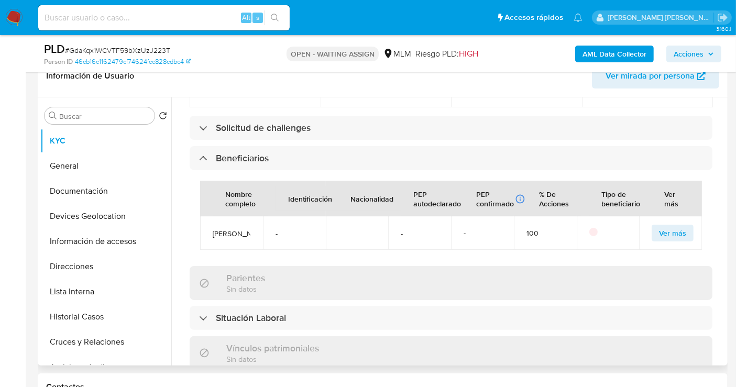
drag, startPoint x: 241, startPoint y: 237, endPoint x: 209, endPoint y: 220, distance: 35.4
click at [209, 220] on td "Consuelo Carmona Osnaya" at bounding box center [231, 233] width 63 height 34
copy span "Consuelo Carmona Osnaya"
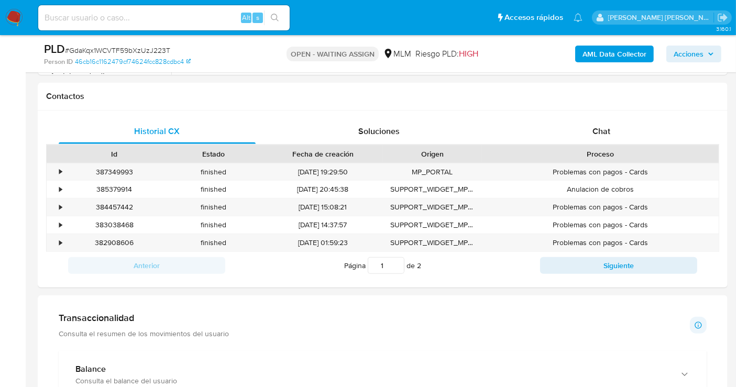
scroll to position [582, 0]
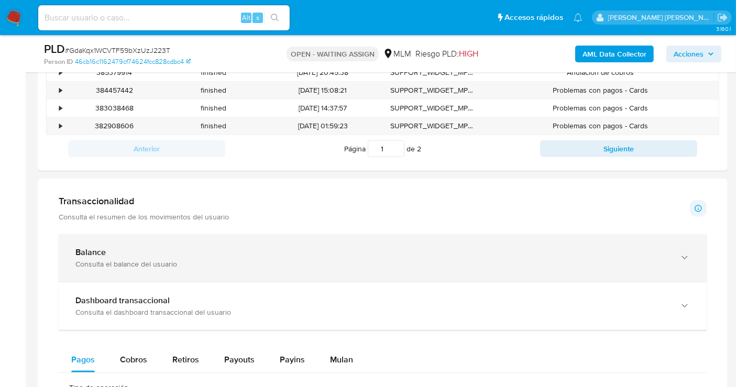
click at [173, 259] on div "Consulta el balance del usuario" at bounding box center [371, 263] width 593 height 9
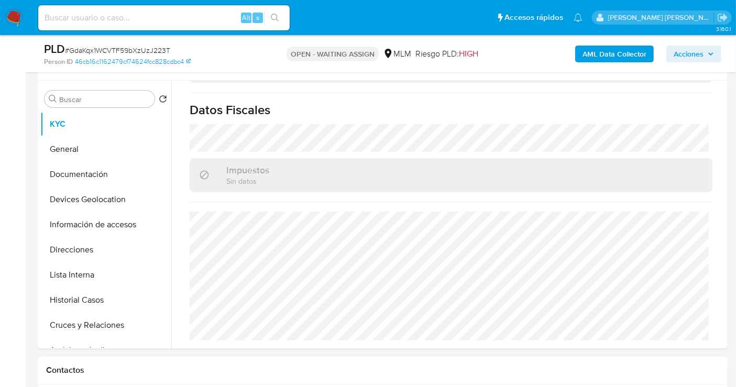
scroll to position [174, 0]
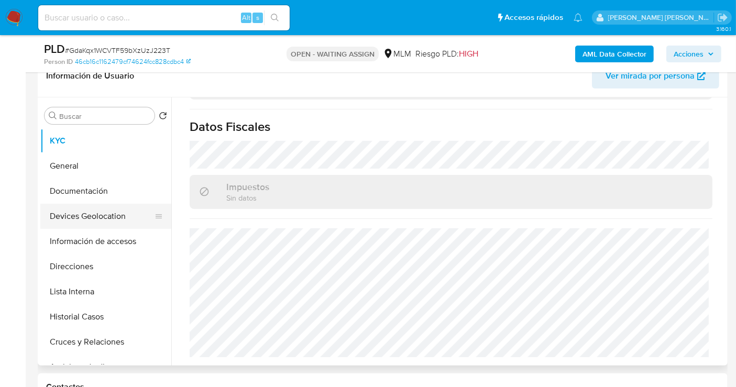
click at [73, 227] on button "Devices Geolocation" at bounding box center [101, 216] width 123 height 25
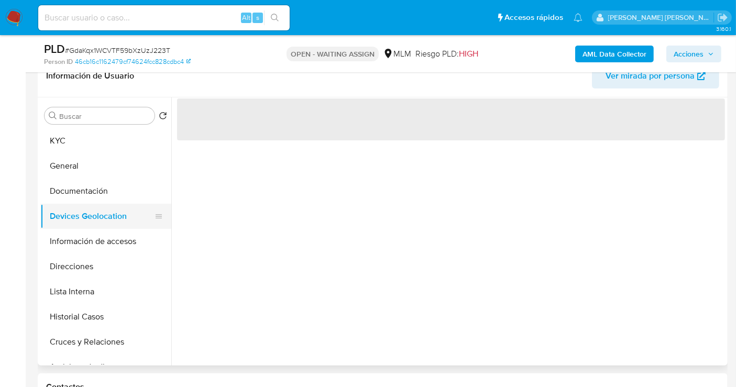
scroll to position [0, 0]
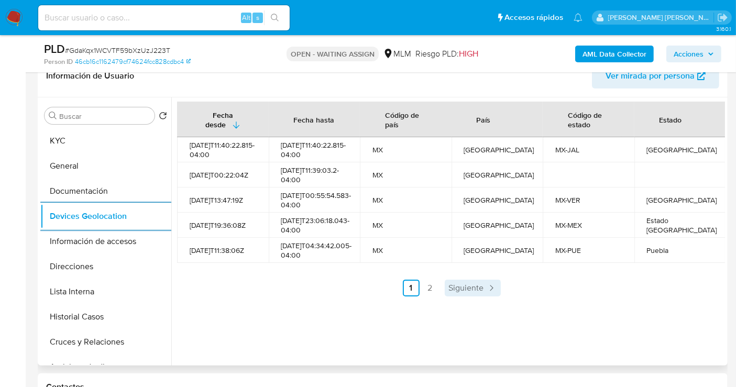
click at [460, 292] on span "Siguiente" at bounding box center [466, 288] width 35 height 8
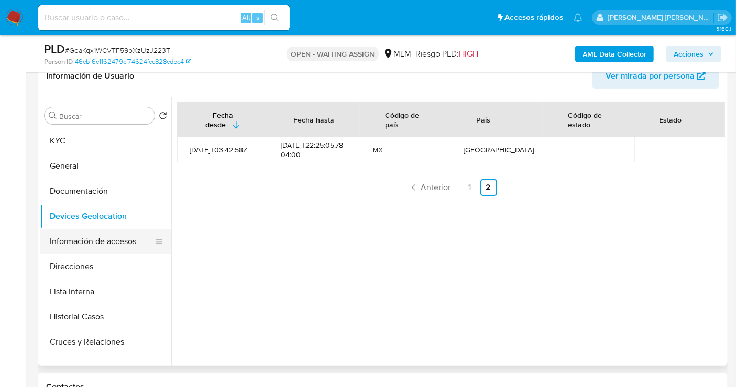
click at [82, 244] on button "Información de accesos" at bounding box center [101, 241] width 123 height 25
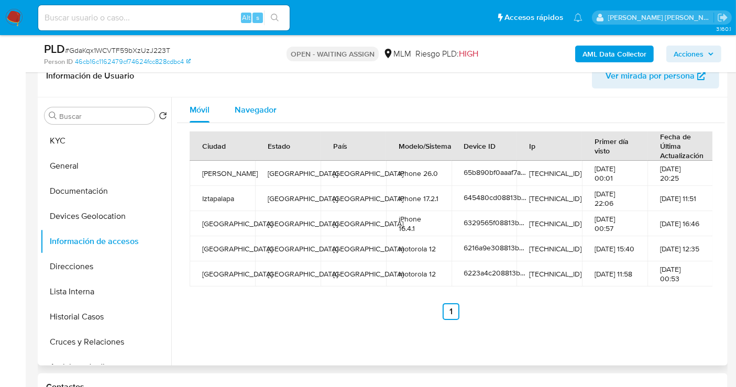
click at [258, 108] on span "Navegador" at bounding box center [256, 110] width 42 height 12
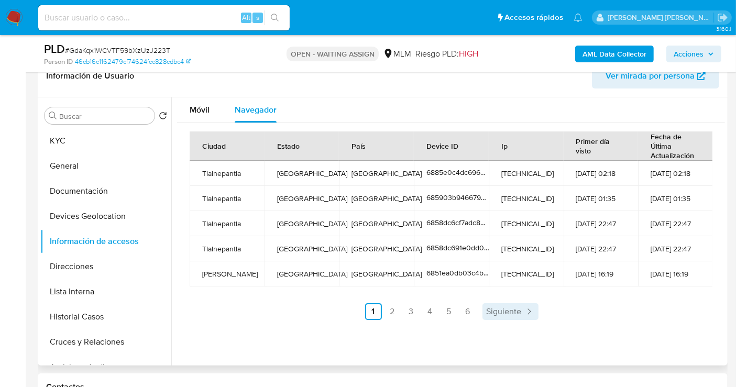
click at [529, 309] on icon "Paginación" at bounding box center [529, 311] width 10 height 10
click at [547, 309] on link "Siguiente" at bounding box center [538, 311] width 56 height 17
click at [545, 311] on span "Siguiente" at bounding box center [531, 311] width 35 height 8
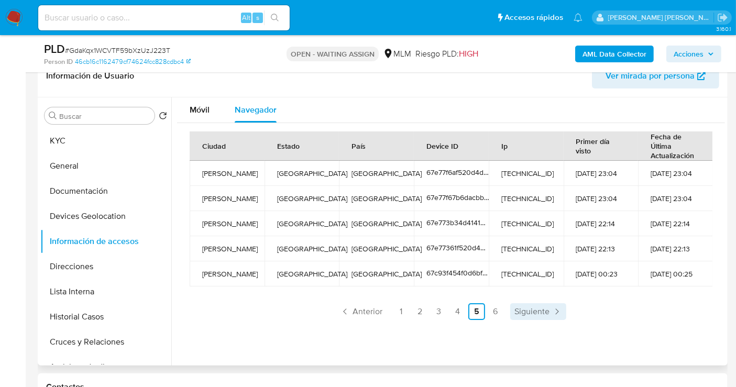
click at [545, 311] on span "Siguiente" at bounding box center [531, 311] width 35 height 8
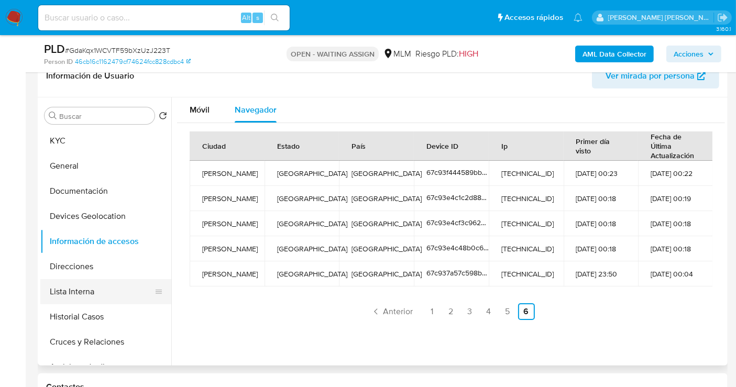
click at [76, 293] on button "Lista Interna" at bounding box center [101, 291] width 123 height 25
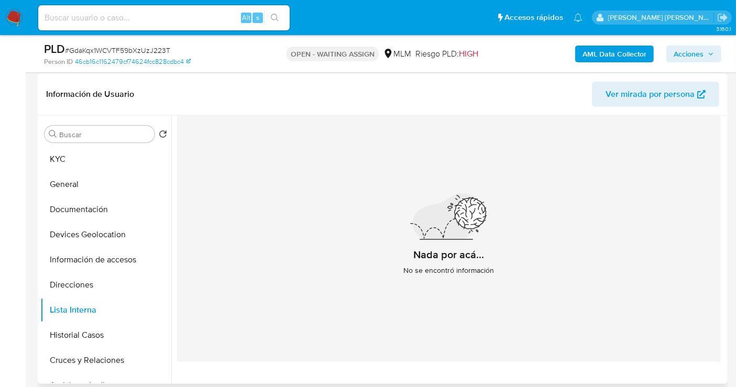
scroll to position [174, 0]
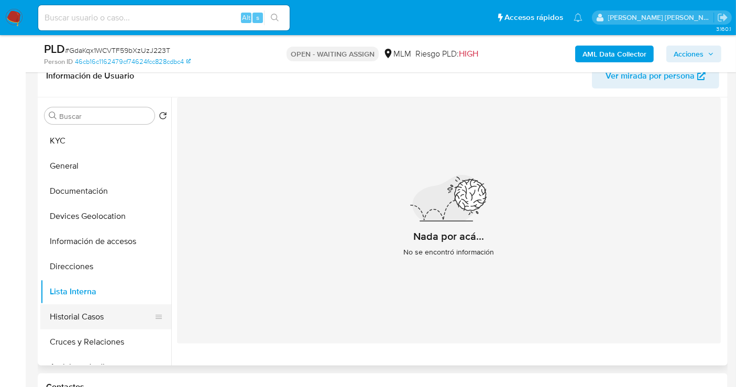
click at [82, 319] on button "Historial Casos" at bounding box center [101, 316] width 123 height 25
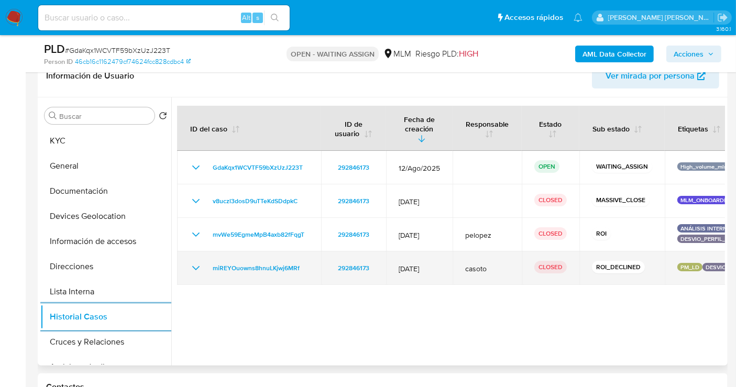
click at [193, 262] on icon "Mostrar/Ocultar" at bounding box center [196, 268] width 13 height 13
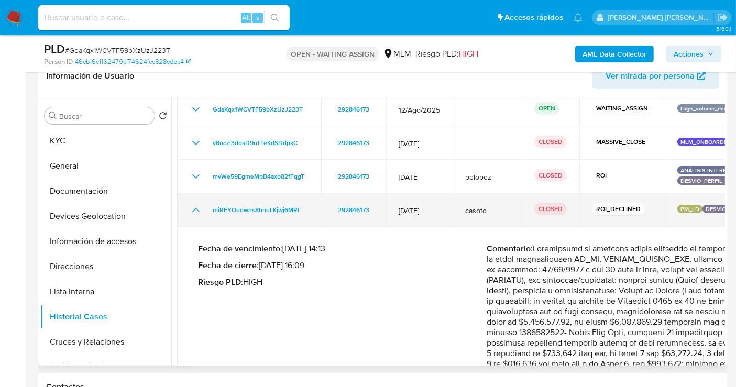
scroll to position [0, 0]
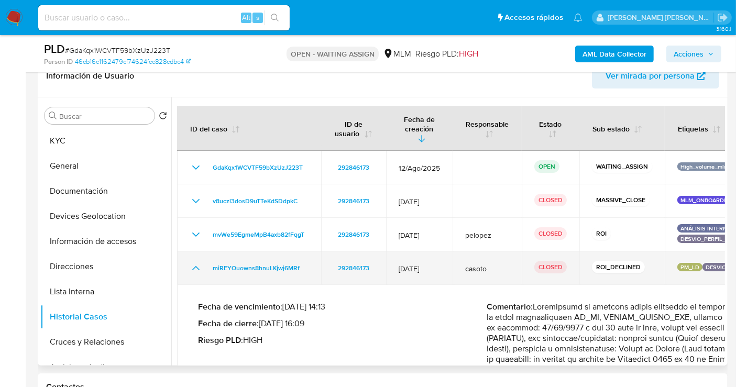
click at [196, 263] on icon "Mostrar/Ocultar" at bounding box center [196, 268] width 13 height 13
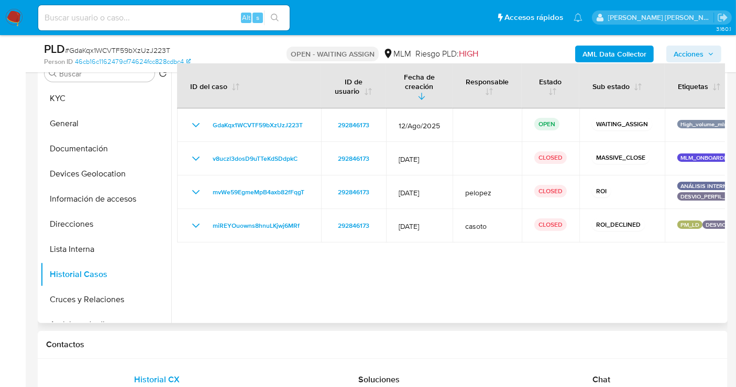
scroll to position [233, 0]
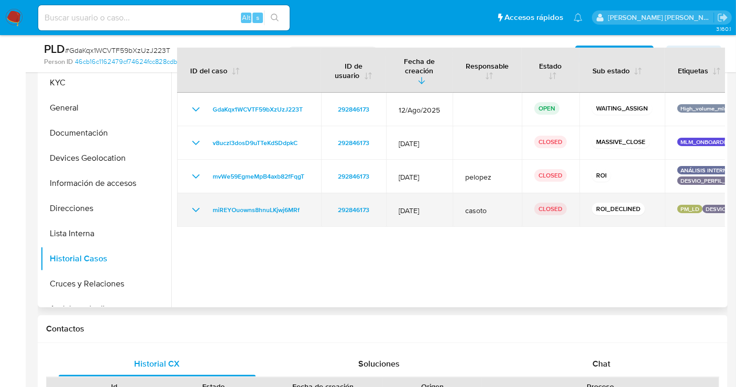
click at [198, 204] on icon "Mostrar/Ocultar" at bounding box center [196, 210] width 13 height 13
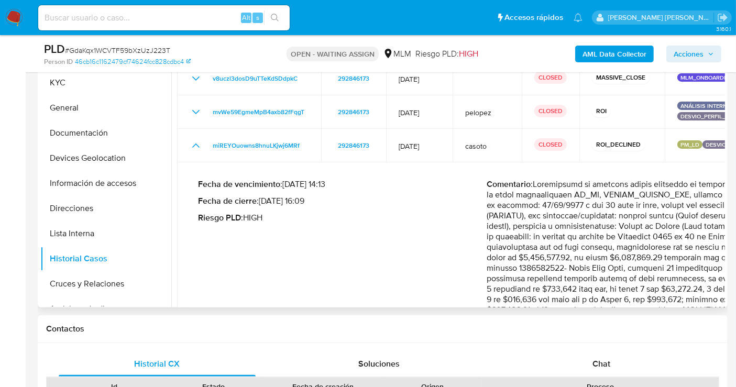
scroll to position [0, 0]
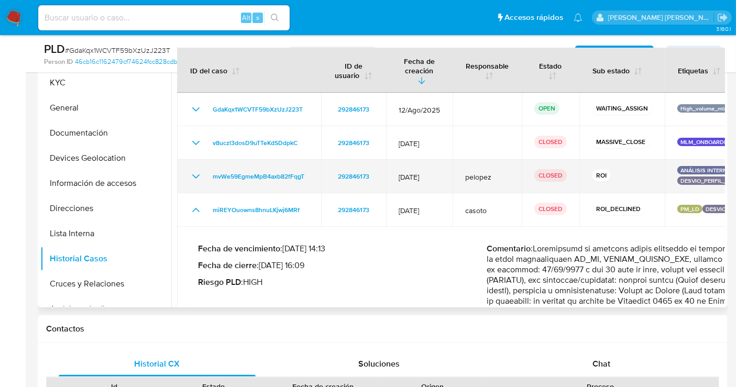
click at [194, 170] on icon "Mostrar/Ocultar" at bounding box center [196, 176] width 13 height 13
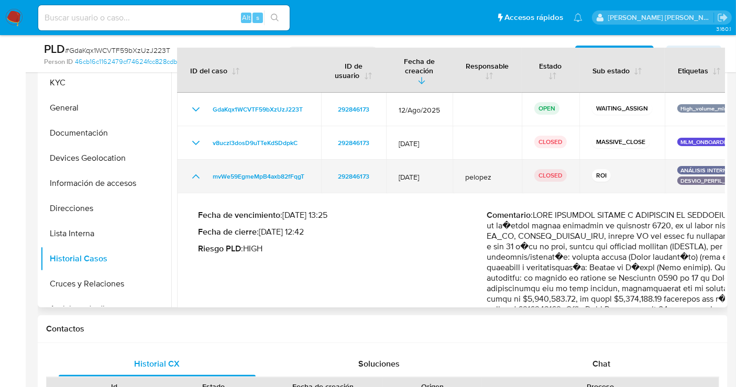
click at [194, 170] on icon "Mostrar/Ocultar" at bounding box center [196, 176] width 13 height 13
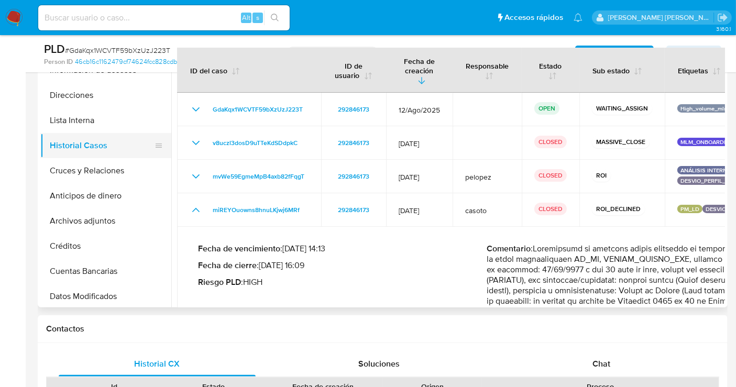
scroll to position [116, 0]
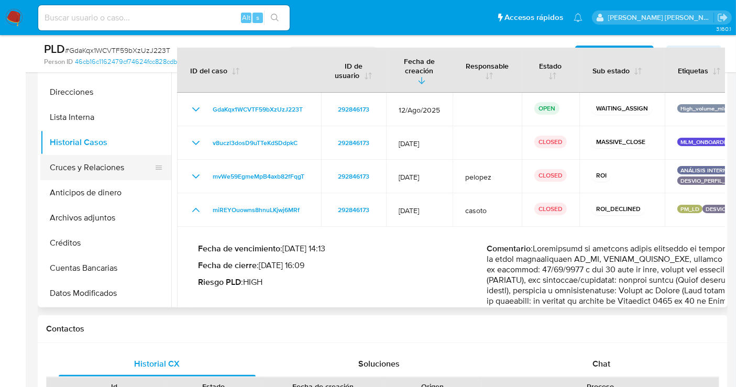
click at [94, 165] on button "Cruces y Relaciones" at bounding box center [101, 167] width 123 height 25
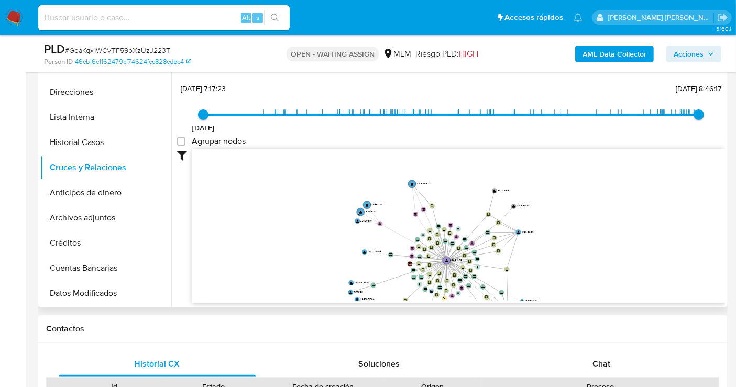
drag, startPoint x: 609, startPoint y: 212, endPoint x: 545, endPoint y: 271, distance: 87.1
click at [564, 273] on icon "user-292846173  292846173 device-63d36e6a08813b001836a353  device-6295c47f088…" at bounding box center [458, 225] width 533 height 152
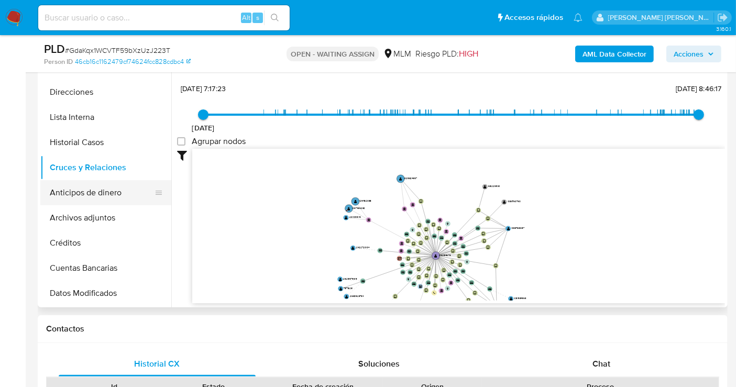
click at [82, 194] on button "Anticipos de dinero" at bounding box center [101, 192] width 123 height 25
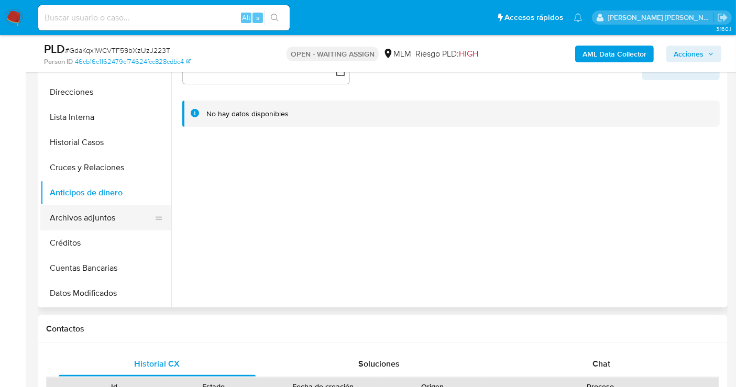
click at [89, 219] on button "Archivos adjuntos" at bounding box center [101, 217] width 123 height 25
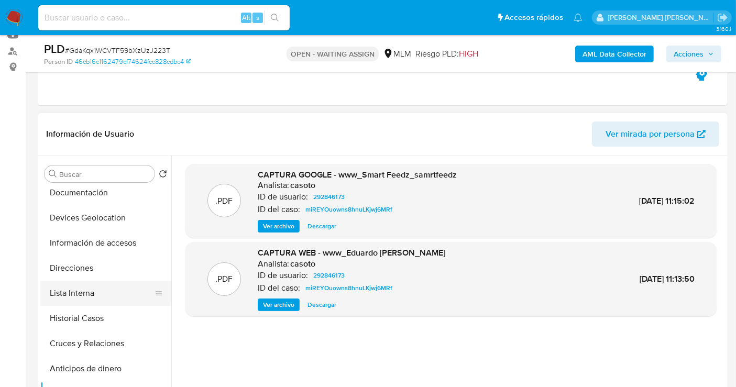
scroll to position [0, 0]
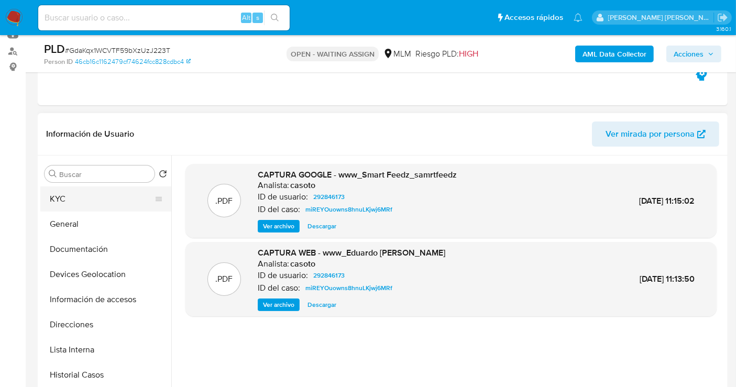
click at [62, 202] on button "KYC" at bounding box center [101, 198] width 123 height 25
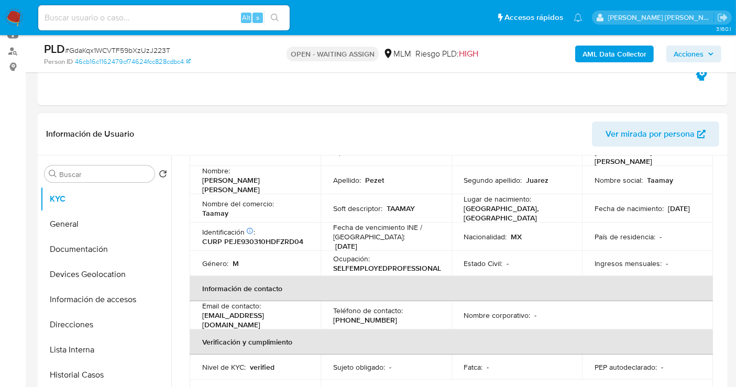
scroll to position [116, 0]
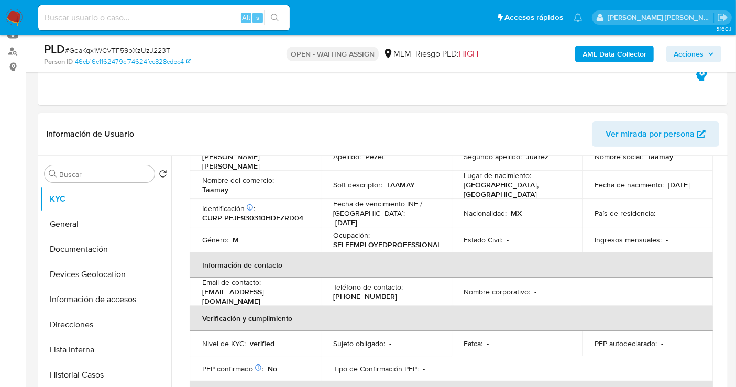
click at [228, 185] on p "Taamay" at bounding box center [215, 189] width 26 height 9
copy p "Taamay"
drag, startPoint x: 388, startPoint y: 288, endPoint x: 321, endPoint y: 286, distance: 66.5
click at [321, 286] on td "Teléfono de contacto : (55) 78403268" at bounding box center [385, 292] width 131 height 28
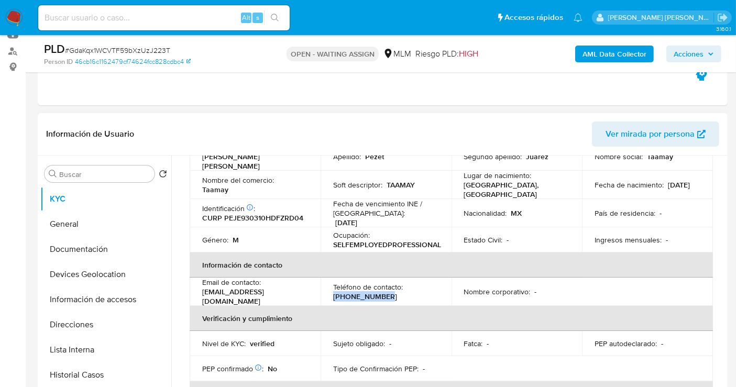
copy p "(55) 78403268"
click at [69, 250] on button "Documentación" at bounding box center [101, 249] width 123 height 25
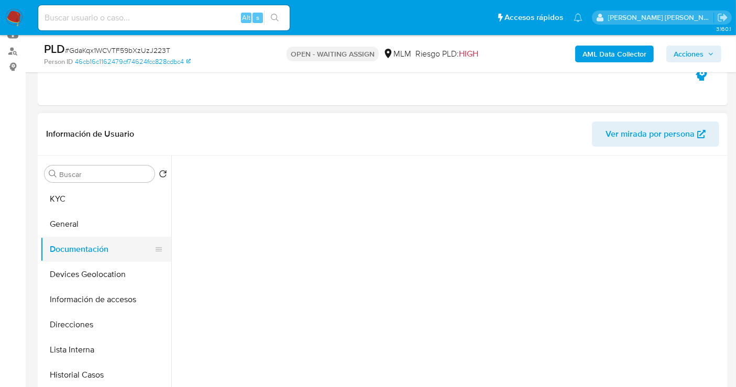
scroll to position [0, 0]
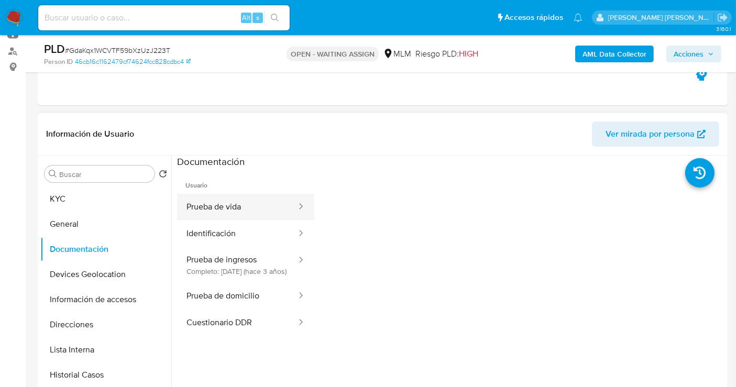
click at [224, 210] on button "Prueba de vida" at bounding box center [237, 207] width 120 height 27
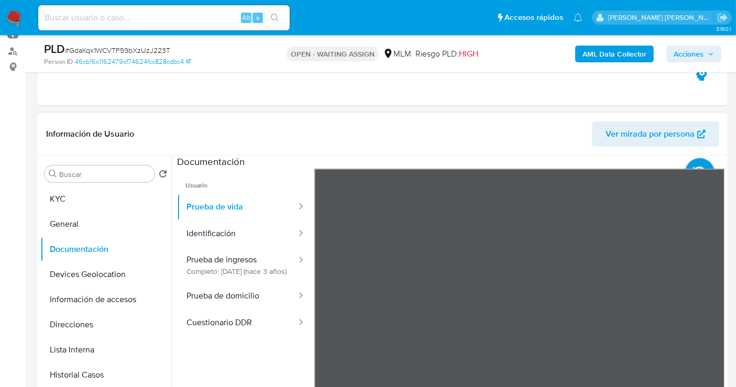
scroll to position [32, 0]
click at [205, 234] on button "Identificación" at bounding box center [237, 233] width 120 height 27
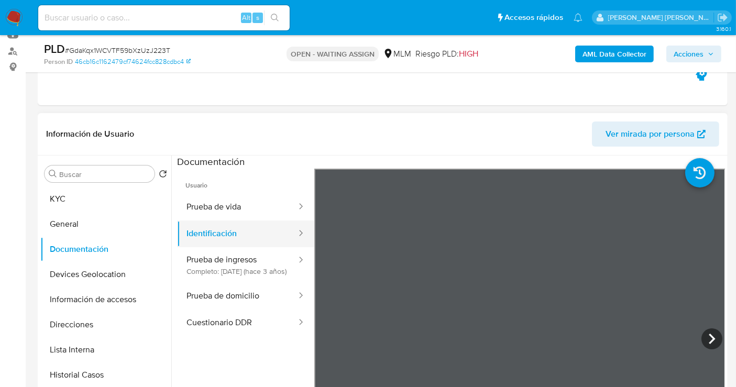
click at [233, 238] on button "Identificación" at bounding box center [237, 233] width 120 height 27
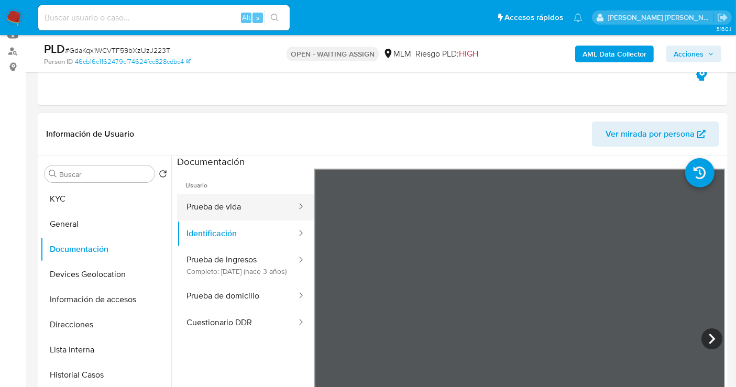
click at [224, 207] on button "Prueba de vida" at bounding box center [237, 207] width 120 height 27
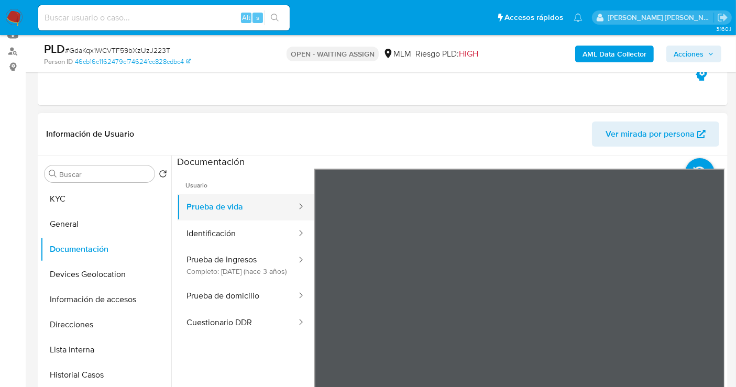
click at [205, 204] on button "Prueba de vida" at bounding box center [237, 207] width 120 height 27
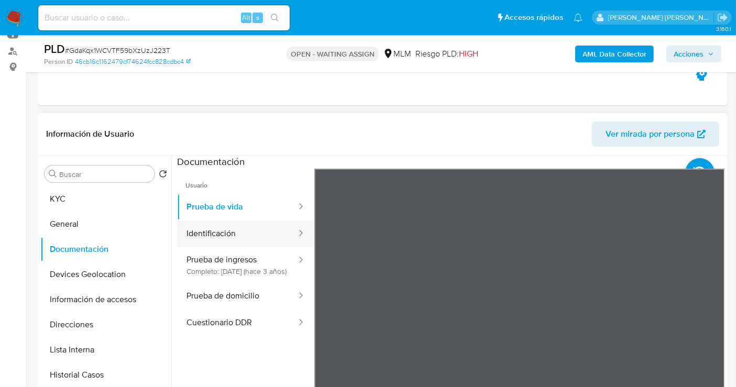
click at [223, 236] on button "Identificación" at bounding box center [237, 233] width 120 height 27
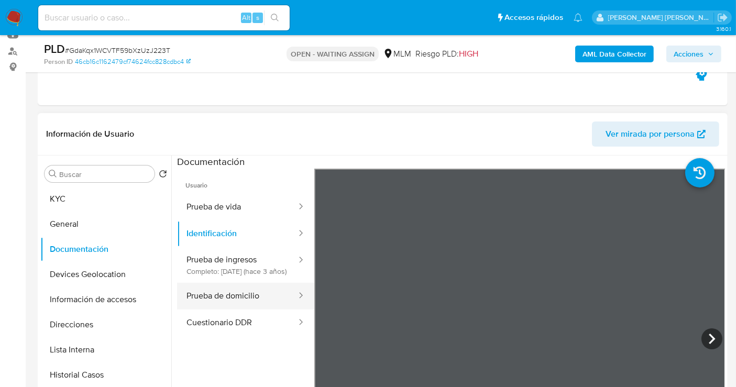
click at [216, 309] on button "Prueba de domicilio" at bounding box center [237, 296] width 120 height 27
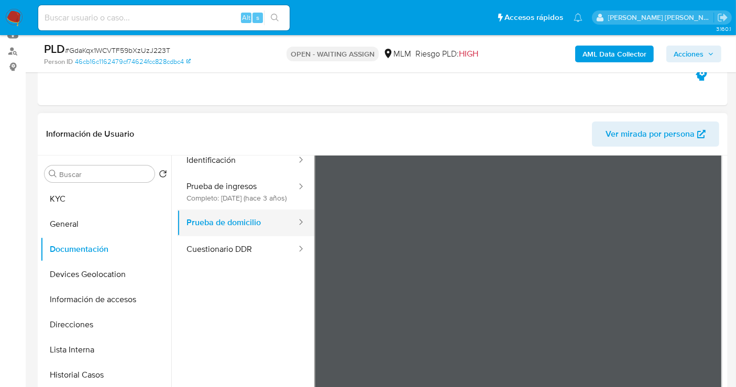
scroll to position [91, 0]
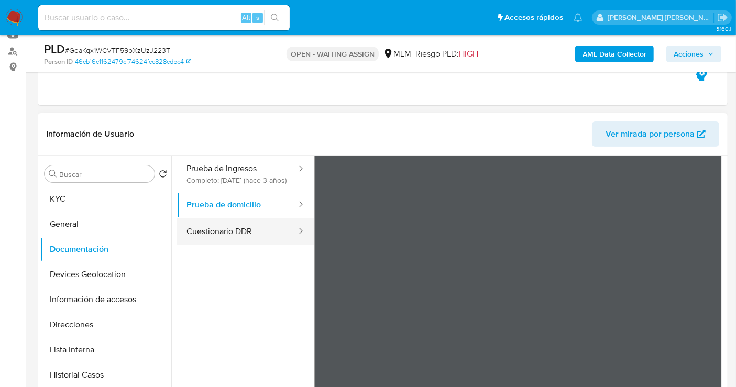
click at [240, 238] on button "Cuestionario DDR" at bounding box center [237, 231] width 120 height 27
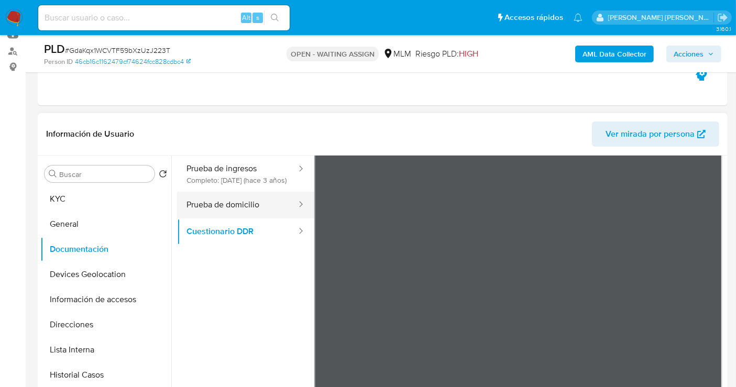
click at [247, 217] on button "Prueba de domicilio" at bounding box center [237, 205] width 120 height 27
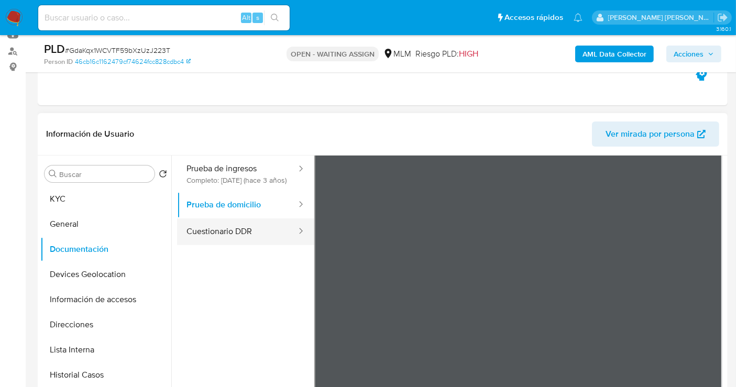
click at [223, 245] on button "Cuestionario DDR" at bounding box center [237, 231] width 120 height 27
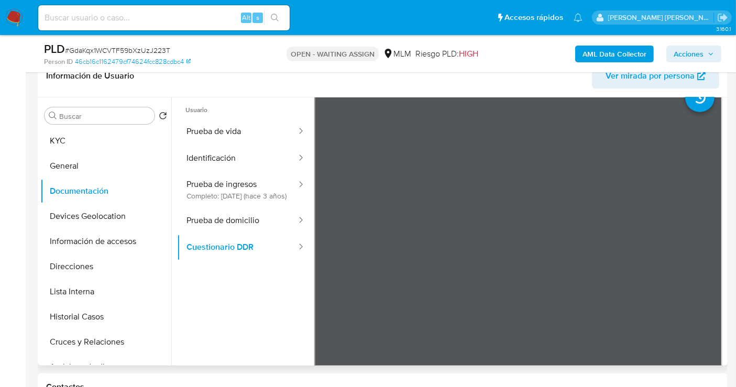
scroll to position [0, 0]
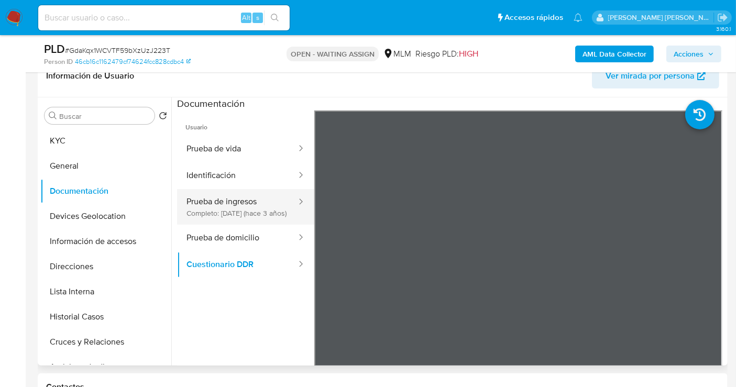
click at [239, 195] on button "Prueba de ingresos Completo: 17/06/2022 (hace 3 años)" at bounding box center [237, 207] width 120 height 36
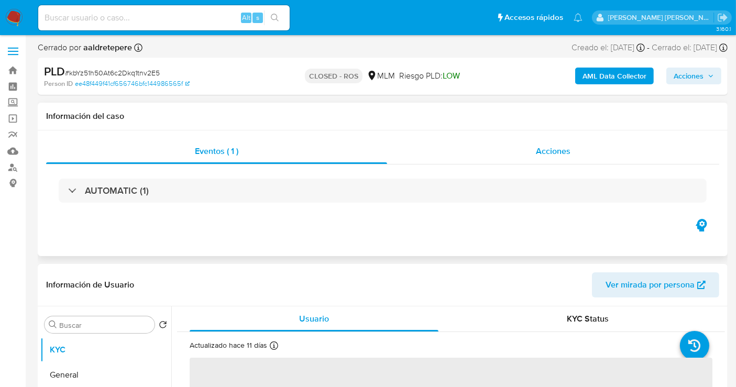
click at [564, 151] on span "Acciones" at bounding box center [553, 151] width 35 height 12
select select "10"
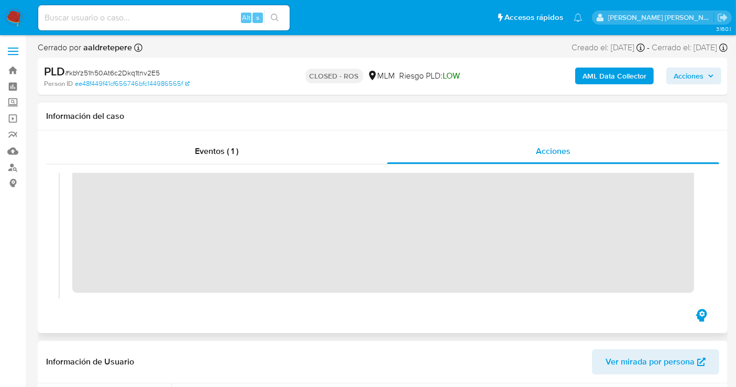
scroll to position [58, 0]
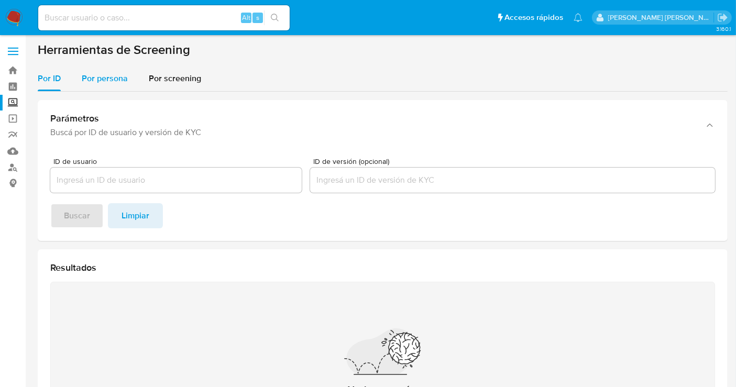
click at [118, 80] on span "Por persona" at bounding box center [105, 78] width 46 height 12
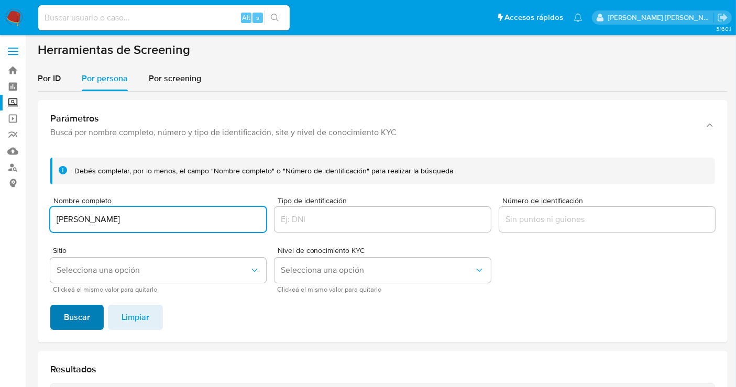
type input "[PERSON_NAME]"
click at [80, 310] on span "Buscar" at bounding box center [77, 317] width 26 height 23
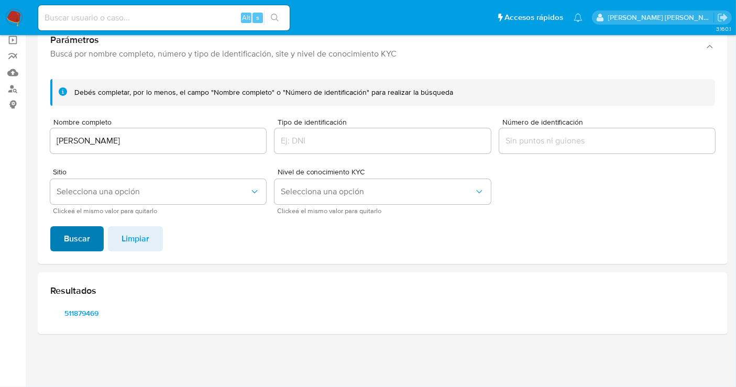
scroll to position [78, 0]
click at [79, 310] on span "511879469" at bounding box center [82, 314] width 48 height 15
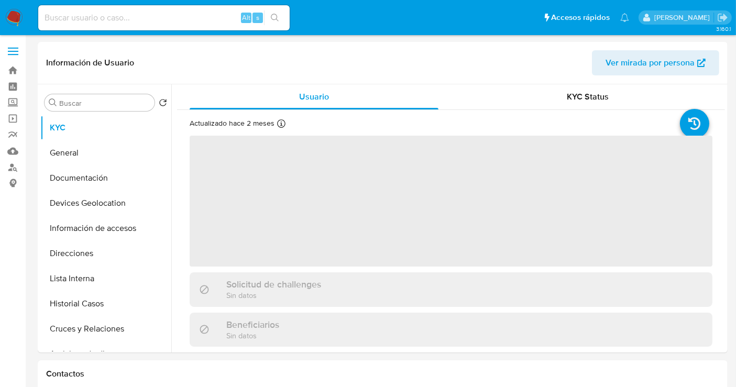
select select "10"
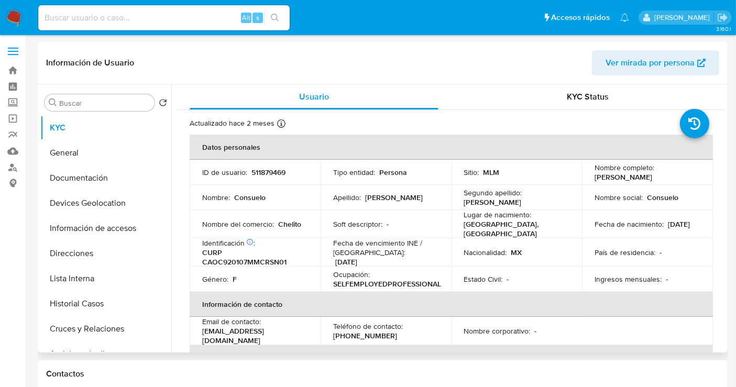
click at [281, 173] on p "511879469" at bounding box center [268, 172] width 34 height 9
copy p "511879469"
click at [105, 301] on button "Historial Casos" at bounding box center [101, 303] width 123 height 25
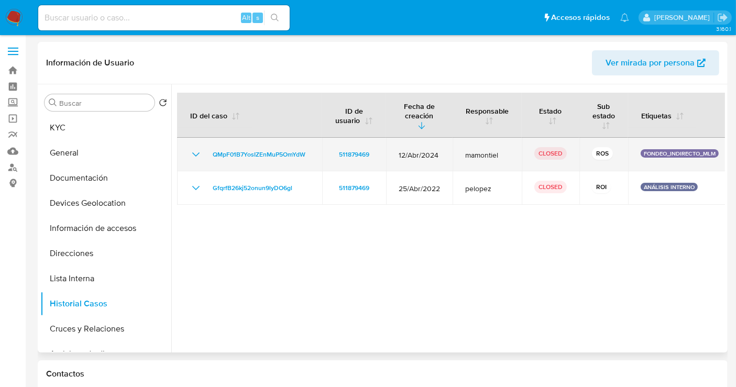
click at [199, 154] on icon "Mostrar/Ocultar" at bounding box center [196, 154] width 13 height 13
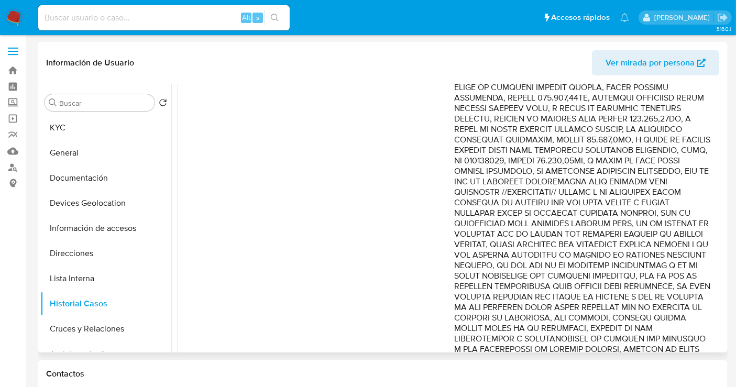
scroll to position [640, 0]
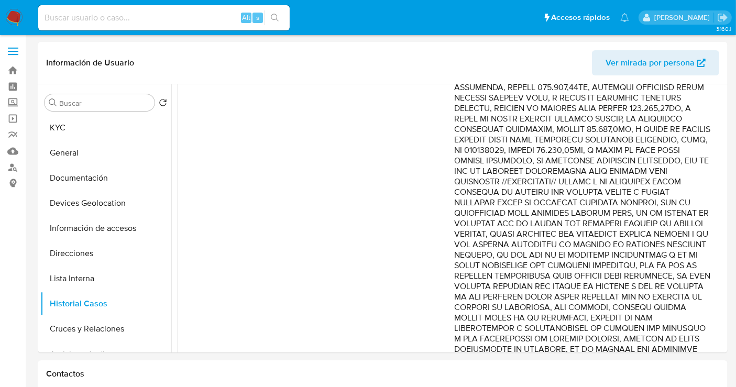
click at [13, 15] on img at bounding box center [14, 18] width 18 height 18
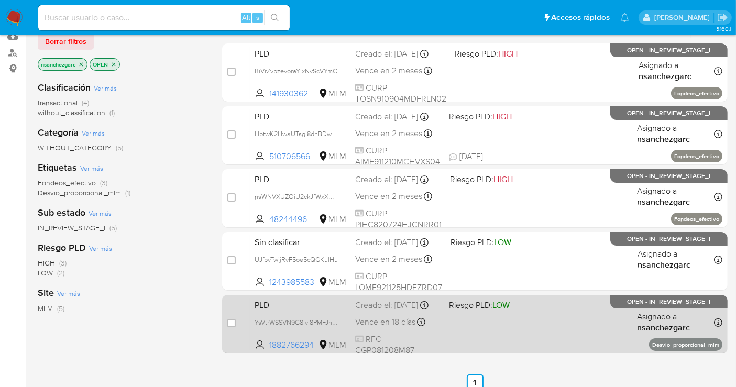
scroll to position [116, 0]
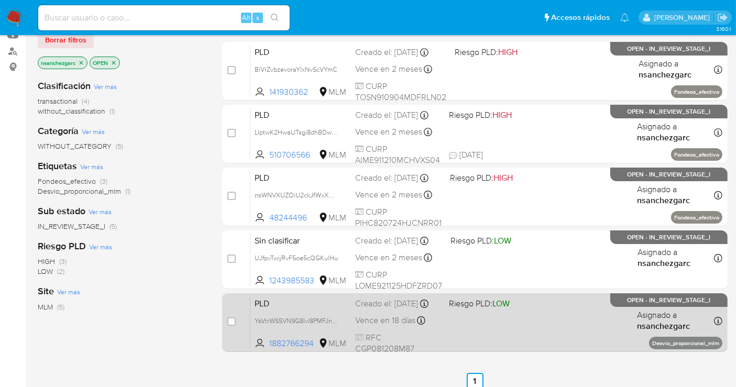
click at [396, 326] on span "Vence en 18 días" at bounding box center [385, 321] width 60 height 12
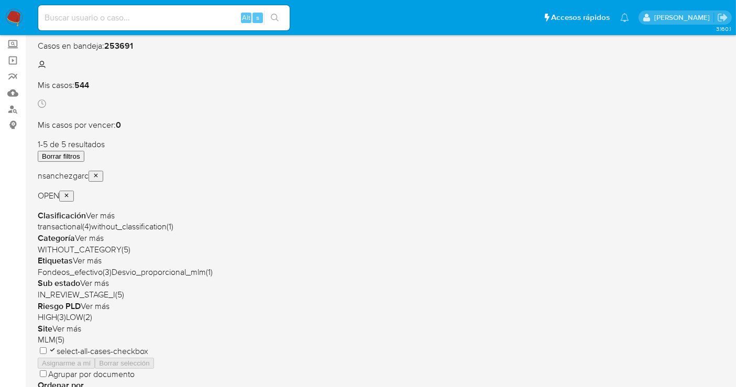
scroll to position [250, 0]
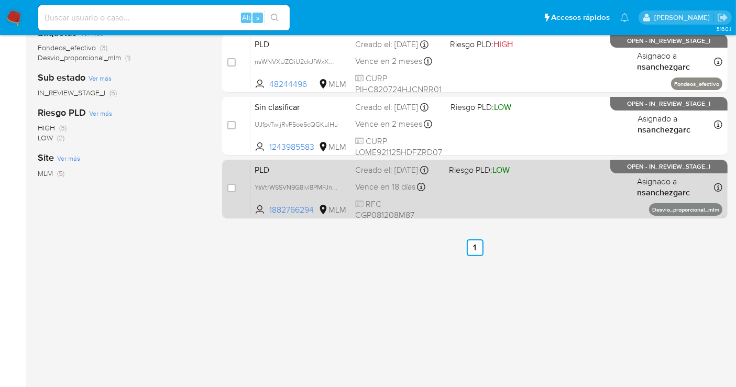
click at [367, 187] on div "PLD YsVtrWSSVN9G8lvI8PMFJnR3 1882766294 MLM Riesgo PLD: LOW Creado el: [DATE] C…" at bounding box center [486, 188] width 472 height 53
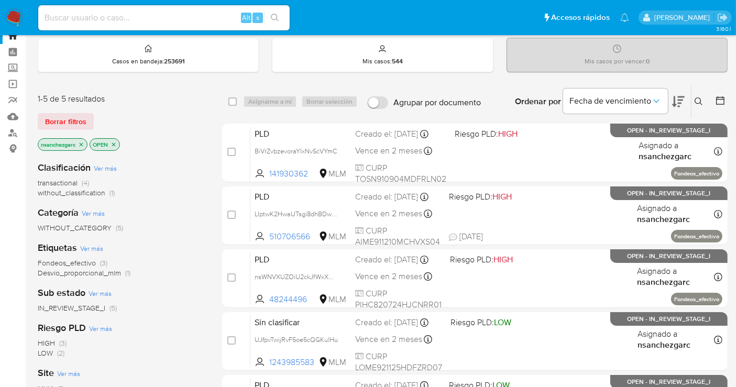
scroll to position [17, 0]
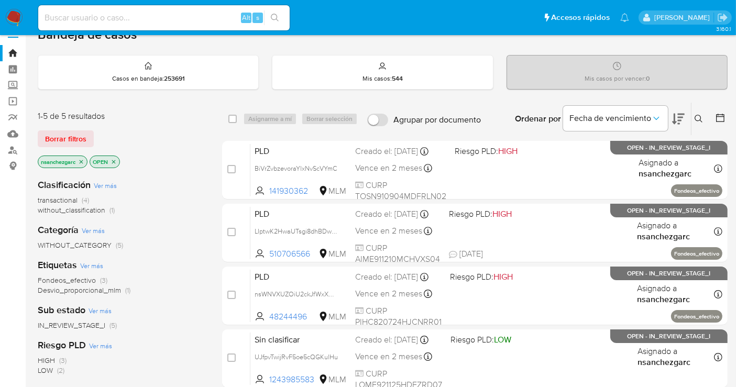
click at [12, 13] on img at bounding box center [14, 18] width 18 height 18
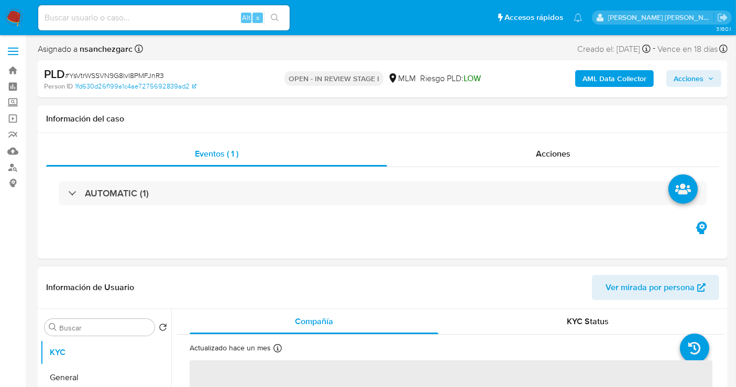
select select "10"
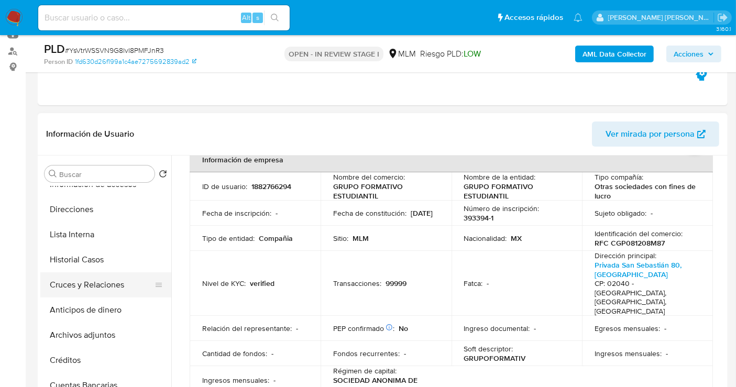
scroll to position [116, 0]
click at [95, 329] on button "Archivos adjuntos" at bounding box center [101, 334] width 123 height 25
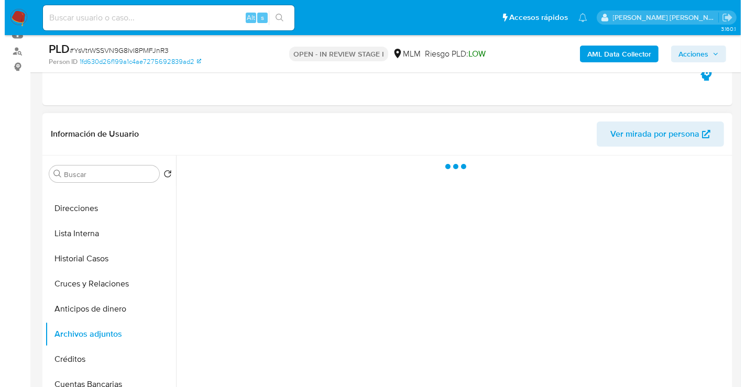
scroll to position [0, 0]
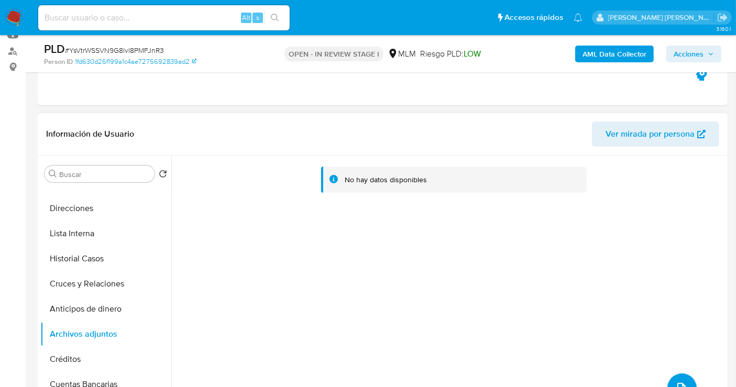
click at [679, 382] on icon "upload-file" at bounding box center [681, 388] width 13 height 13
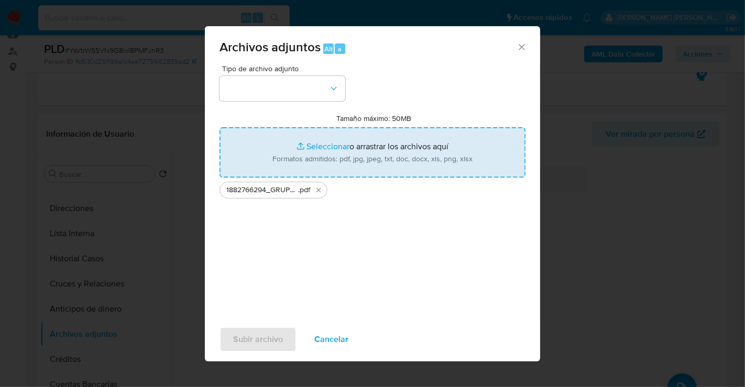
type input "C:\fakepath\1882766294_GRUPO FORMATIVO ESTUDIANTIL_AGO25.xlsx"
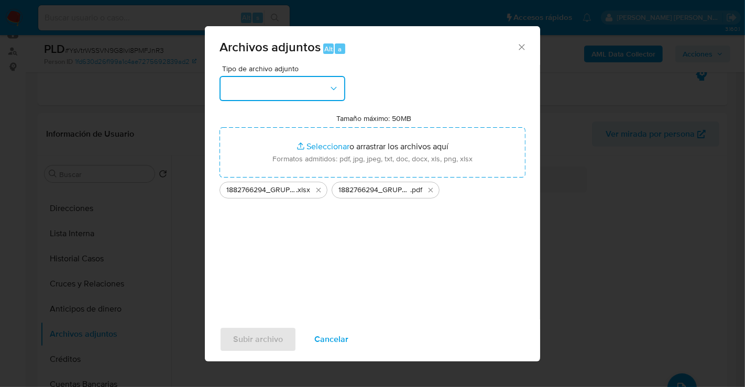
click at [264, 83] on button "button" at bounding box center [282, 88] width 126 height 25
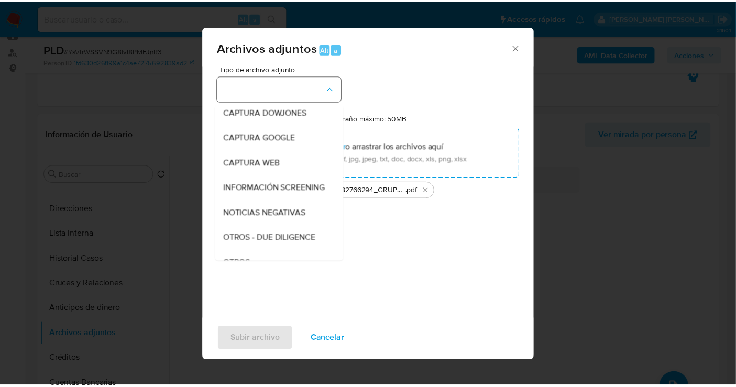
scroll to position [54, 0]
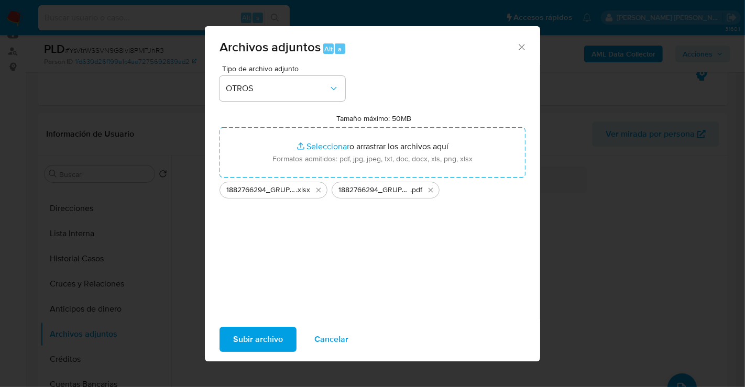
click at [250, 344] on span "Subir archivo" at bounding box center [258, 339] width 50 height 23
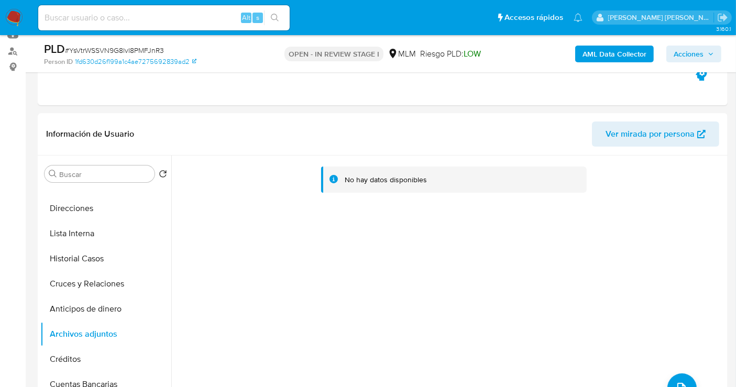
click at [688, 56] on span "Acciones" at bounding box center [688, 54] width 30 height 17
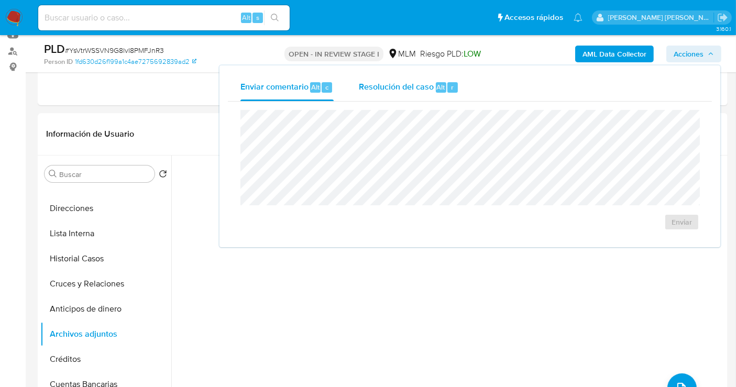
click at [381, 88] on span "Resolución del caso" at bounding box center [396, 87] width 75 height 12
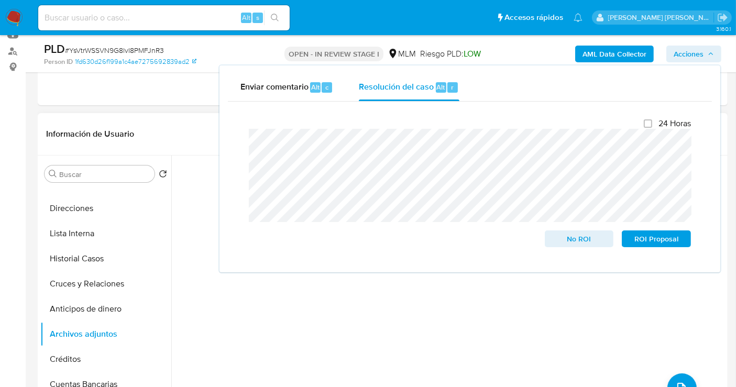
click at [381, 299] on div "No hay datos disponibles" at bounding box center [448, 290] width 554 height 268
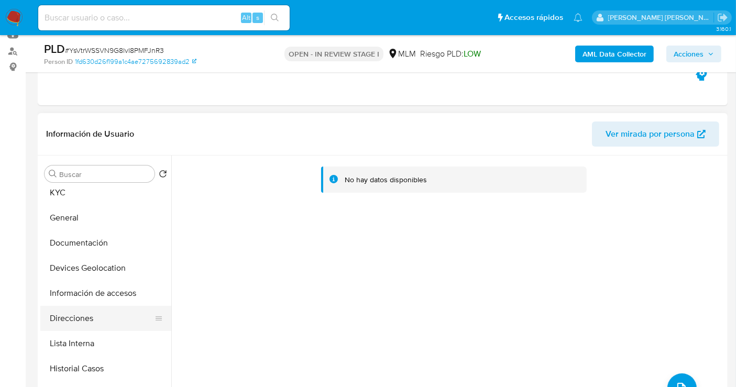
scroll to position [0, 0]
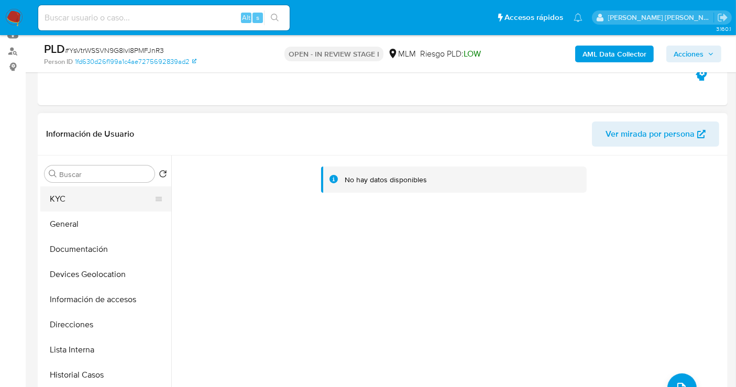
click at [64, 201] on button "KYC" at bounding box center [101, 198] width 123 height 25
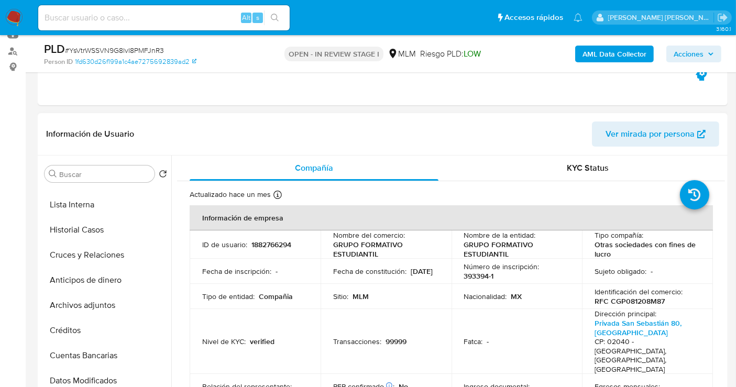
scroll to position [174, 0]
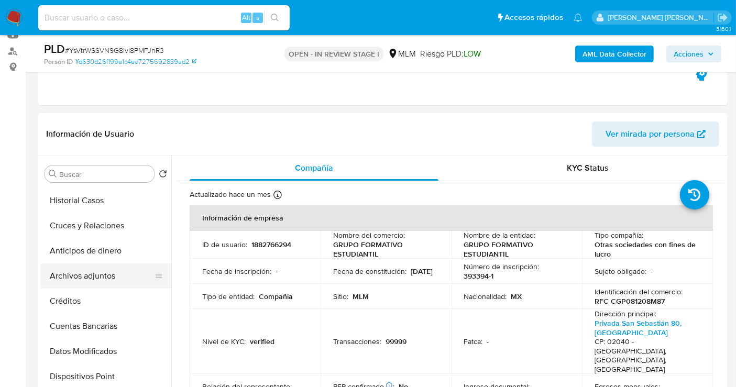
click at [92, 278] on button "Archivos adjuntos" at bounding box center [101, 275] width 123 height 25
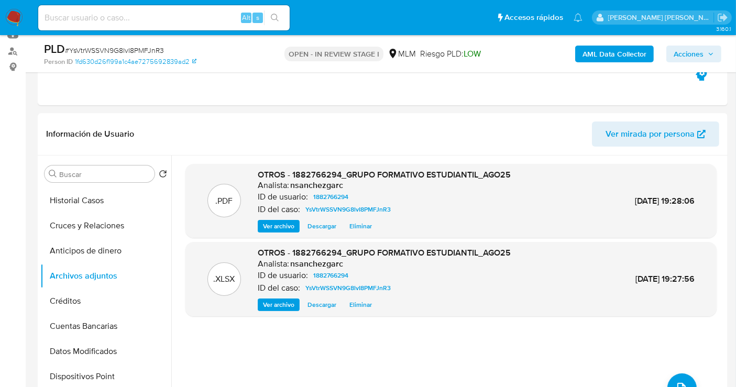
click at [694, 58] on span "Acciones" at bounding box center [688, 54] width 30 height 17
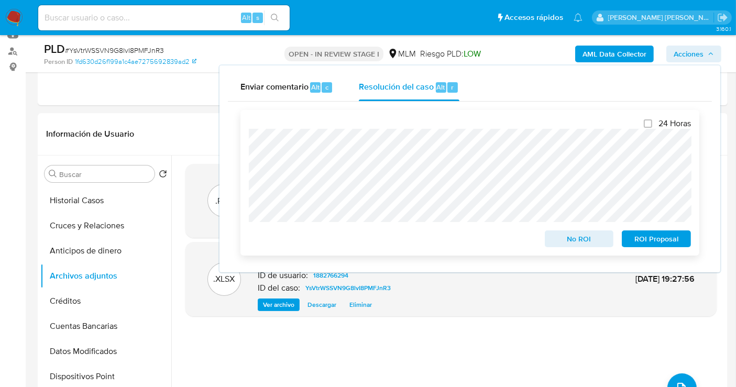
click at [567, 242] on span "No ROI" at bounding box center [579, 238] width 54 height 15
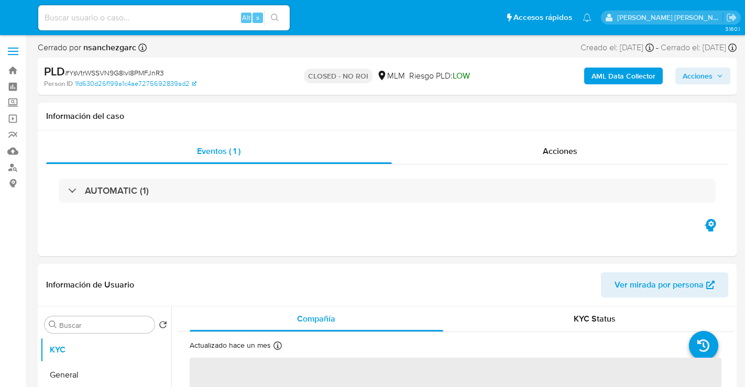
select select "10"
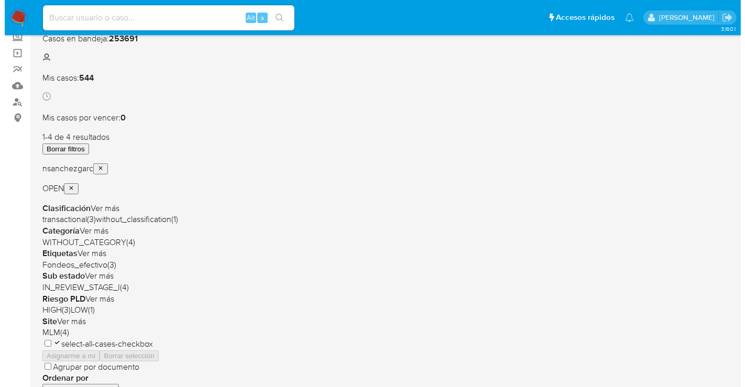
scroll to position [58, 0]
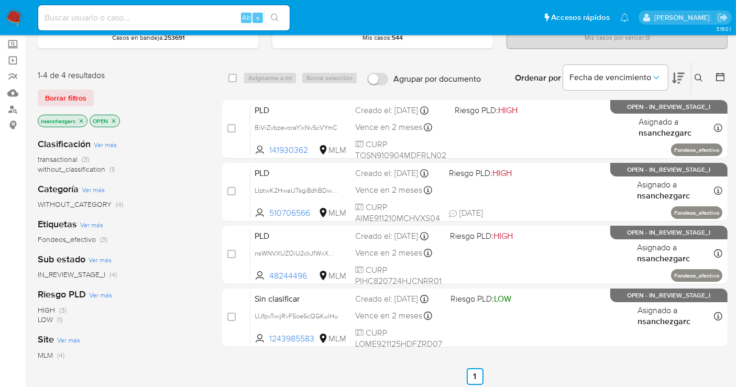
click at [702, 74] on icon at bounding box center [698, 78] width 8 height 8
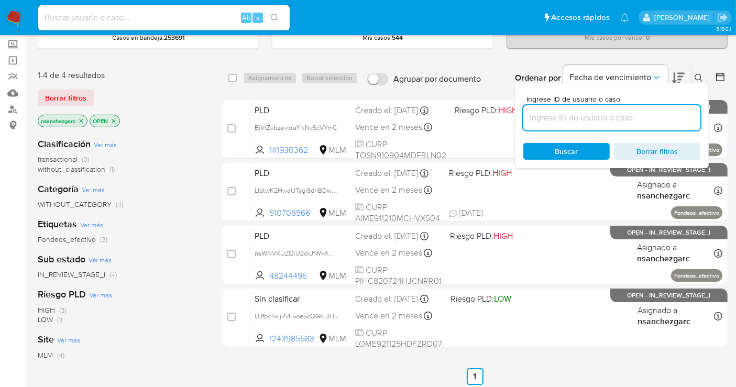
click at [566, 120] on input at bounding box center [611, 118] width 177 height 14
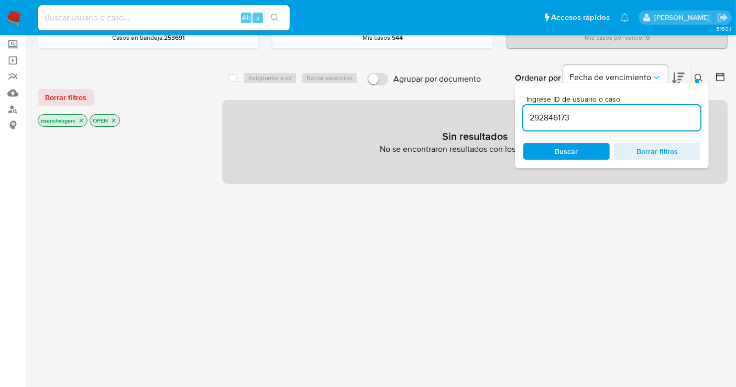
click at [585, 113] on input "292846173" at bounding box center [611, 118] width 177 height 14
type input "292846173"
click at [82, 119] on icon "close-filter" at bounding box center [82, 121] width 4 height 4
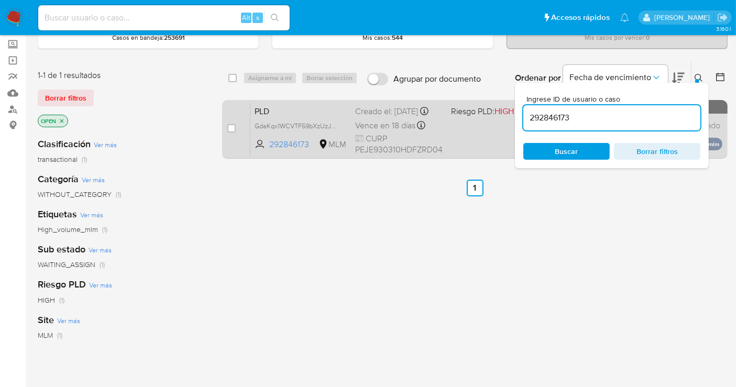
click at [226, 128] on div "case-item-checkbox No es posible asignar el caso PLD GdaKqx1WCVTF59bXzUzJ223T 2…" at bounding box center [474, 129] width 505 height 59
click at [227, 127] on input "checkbox" at bounding box center [231, 128] width 8 height 8
checkbox input "true"
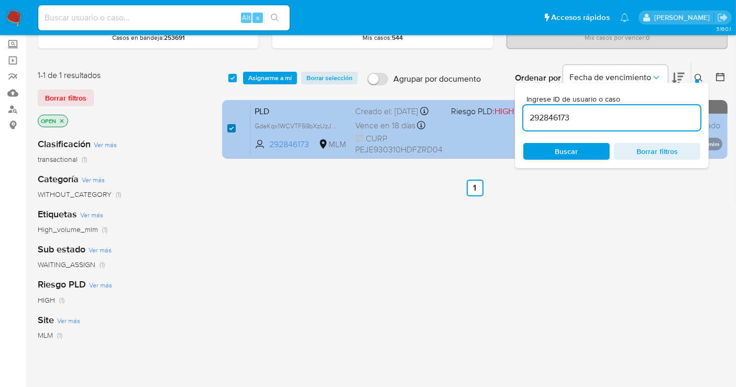
checkbox input "true"
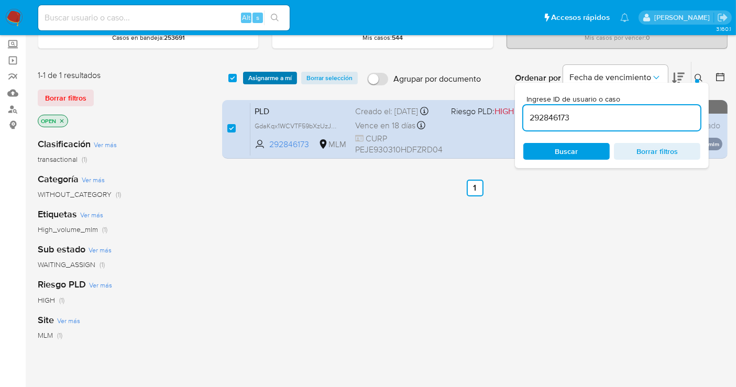
click at [267, 77] on span "Asignarme a mí" at bounding box center [269, 78] width 43 height 10
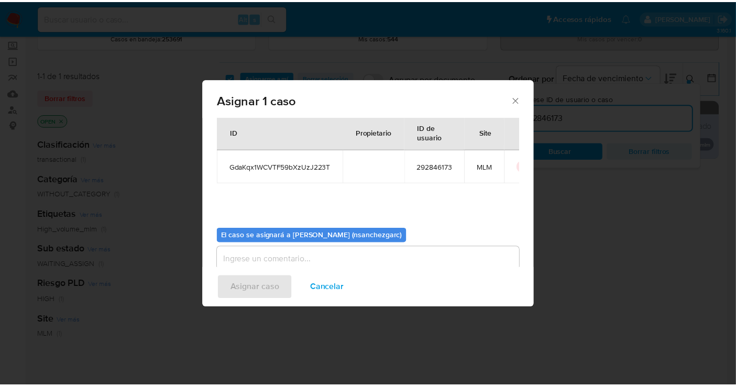
scroll to position [53, 0]
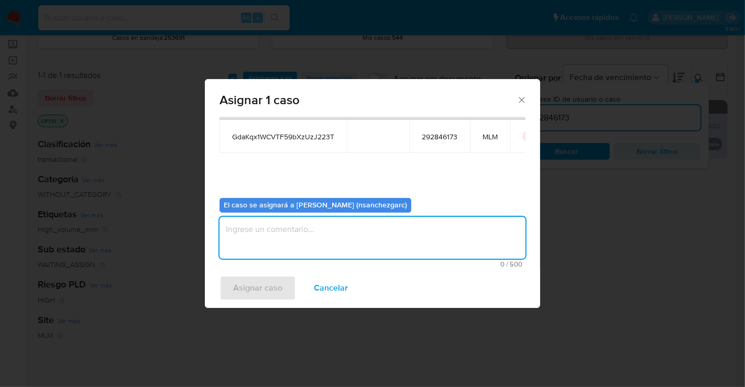
drag, startPoint x: 247, startPoint y: 236, endPoint x: 236, endPoint y: 289, distance: 54.0
click at [236, 287] on div "Asignar 1 caso Casos a asignar: ID Propietario ID de usuario Site GdaKqx1WCVTF5…" at bounding box center [372, 193] width 335 height 229
type textarea "nesg"
click at [266, 290] on span "Asignar caso" at bounding box center [257, 288] width 49 height 23
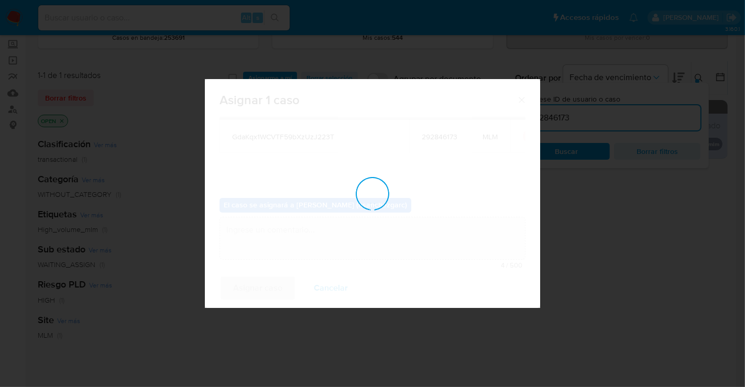
checkbox input "false"
